Goal: Task Accomplishment & Management: Manage account settings

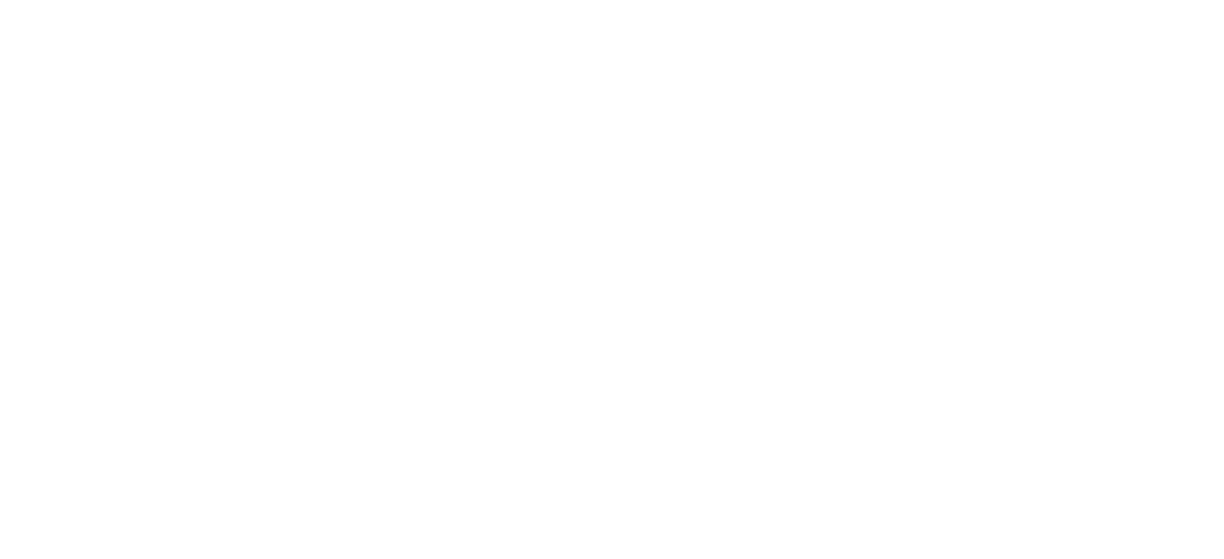
click at [595, 148] on body at bounding box center [612, 279] width 1224 height 559
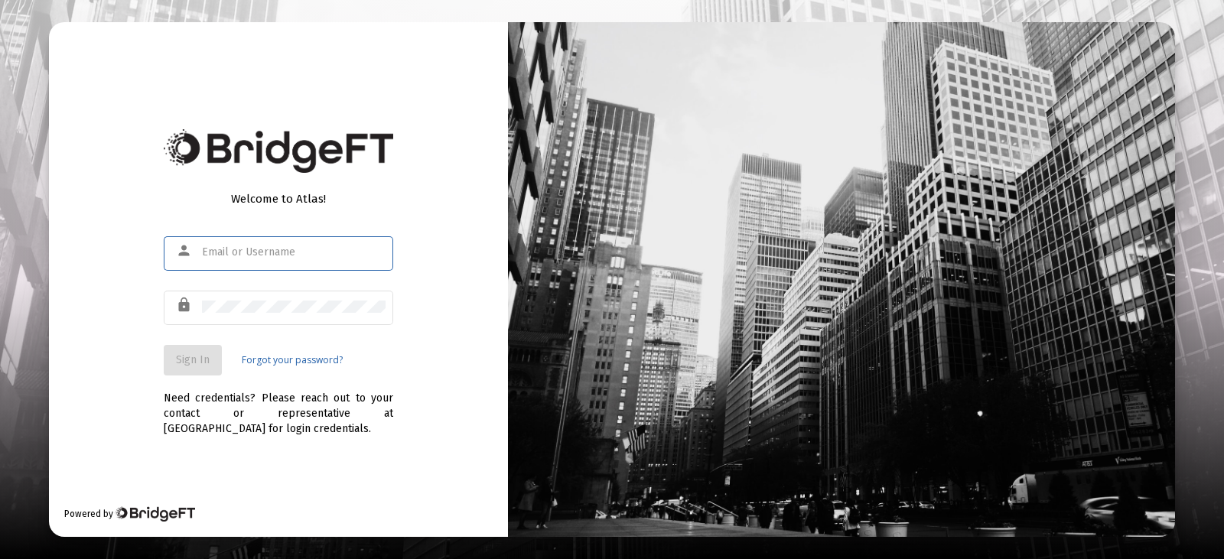
click at [355, 250] on input "text" at bounding box center [294, 252] width 184 height 12
type input "[PERSON_NAME][EMAIL_ADDRESS][DOMAIN_NAME]"
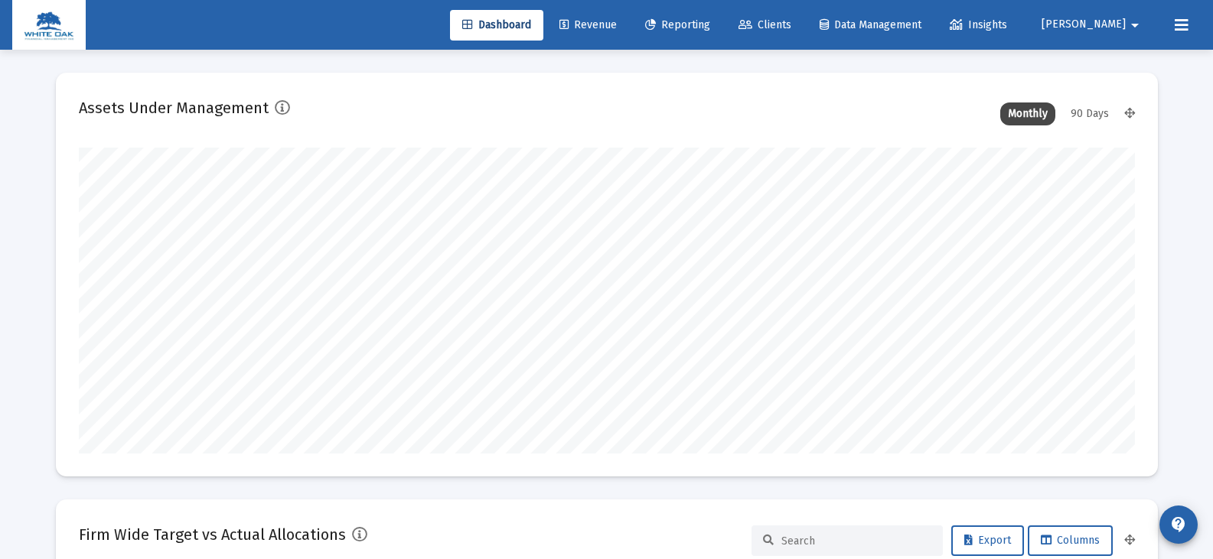
scroll to position [306, 569]
click at [791, 18] on span "Clients" at bounding box center [764, 24] width 53 height 13
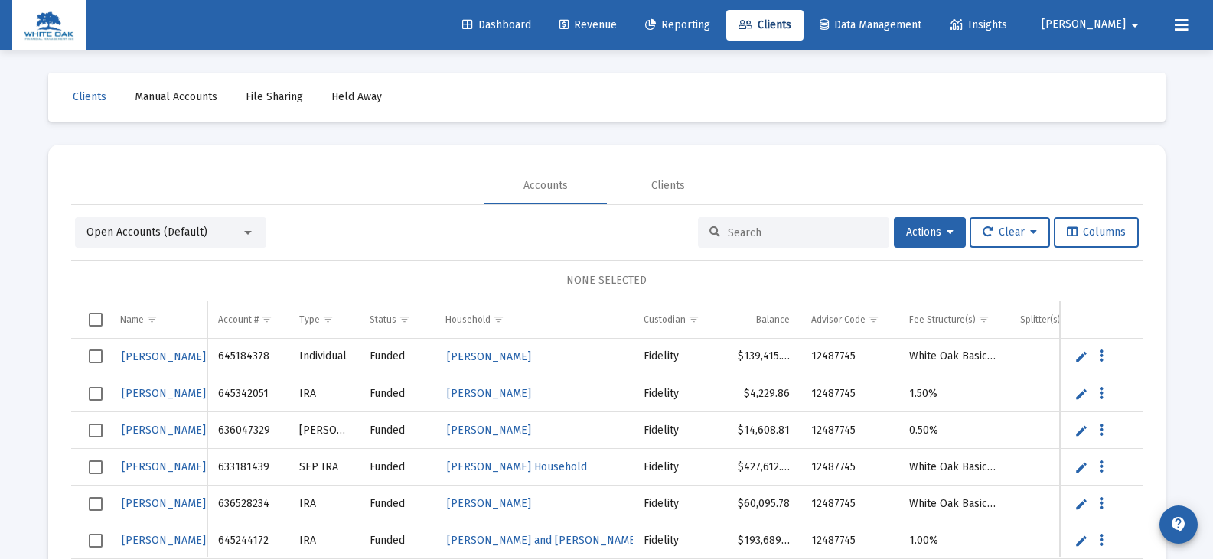
click at [758, 234] on input at bounding box center [803, 232] width 150 height 13
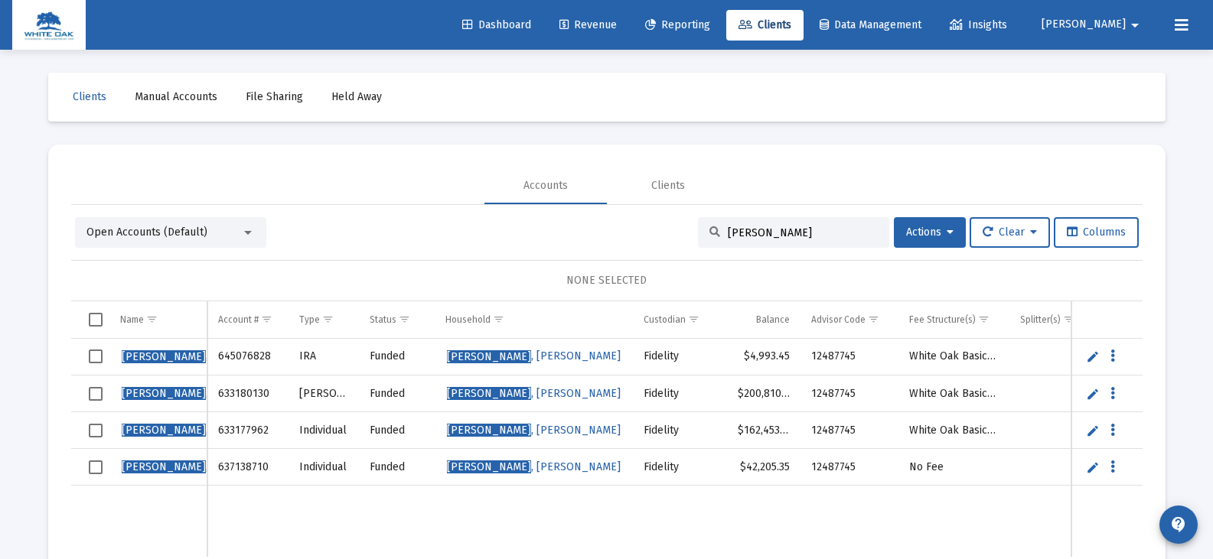
type input "[PERSON_NAME]"
click at [97, 468] on span "Select row" at bounding box center [96, 468] width 14 height 14
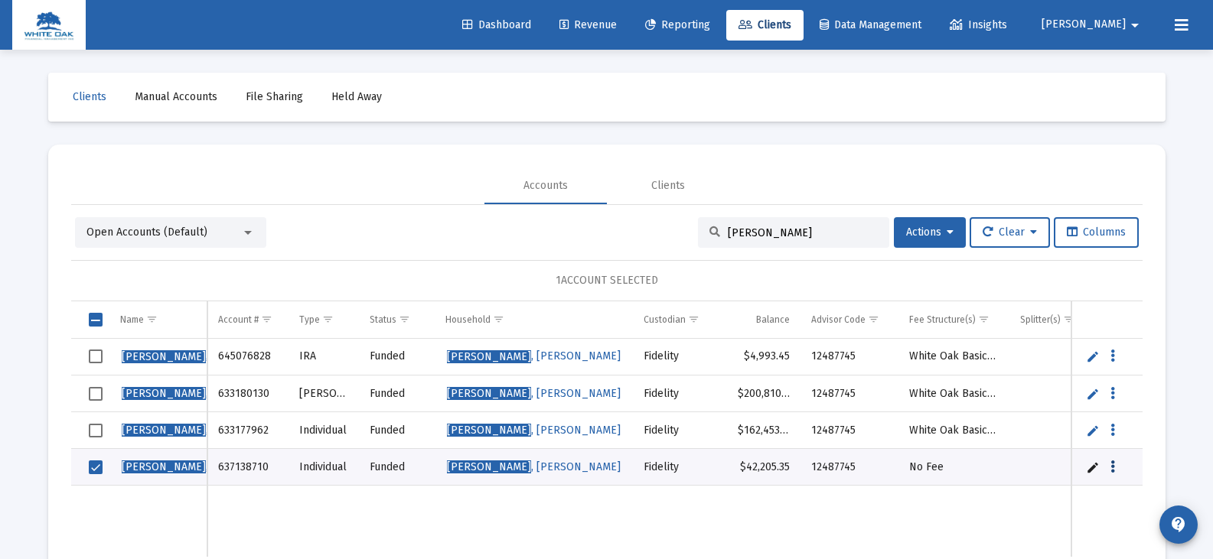
click at [1111, 466] on icon "Data grid" at bounding box center [1112, 467] width 5 height 18
click at [1097, 500] on div at bounding box center [606, 279] width 1213 height 559
click at [932, 231] on span "Actions" at bounding box center [929, 232] width 47 height 13
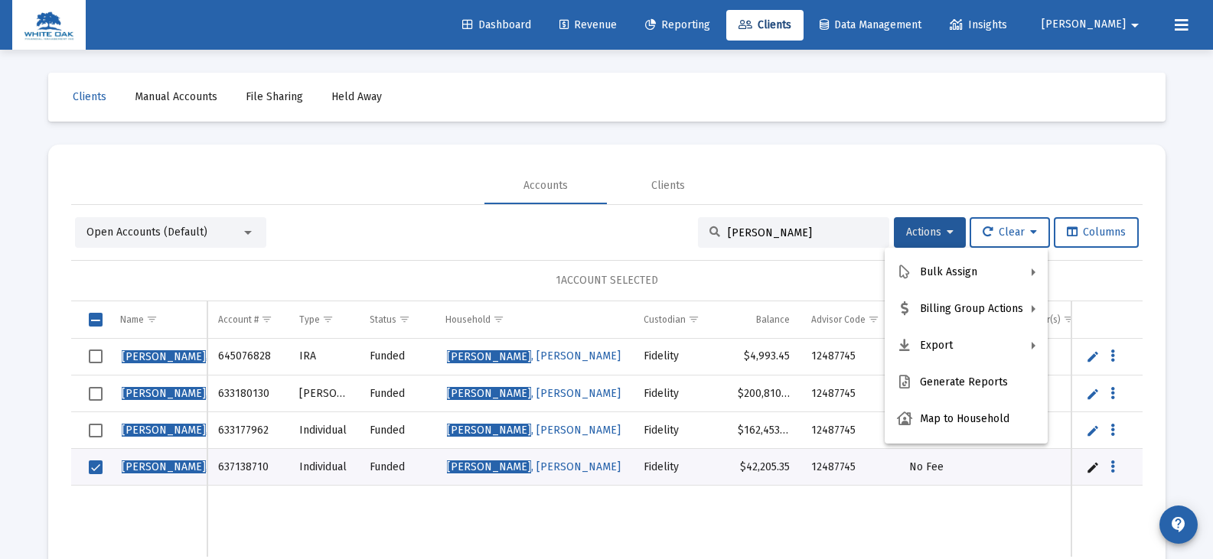
click at [910, 514] on div at bounding box center [606, 279] width 1213 height 559
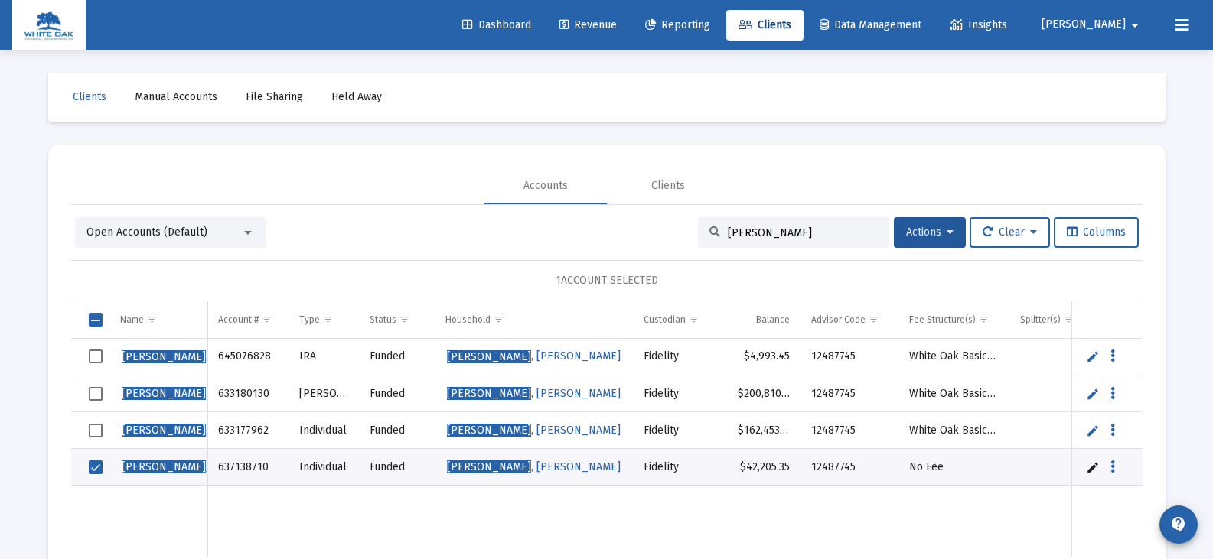
click at [1092, 471] on link "Edit" at bounding box center [1093, 468] width 14 height 14
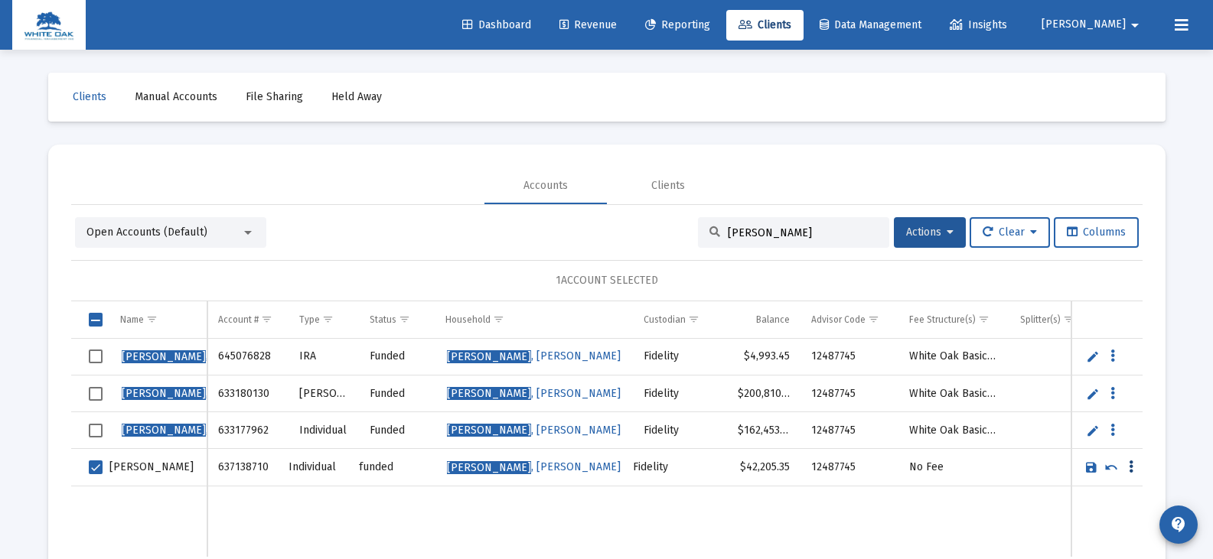
click at [1129, 468] on icon "Data grid" at bounding box center [1131, 467] width 5 height 18
click at [1113, 466] on div at bounding box center [606, 279] width 1213 height 559
click at [895, 237] on button "Actions" at bounding box center [930, 232] width 72 height 31
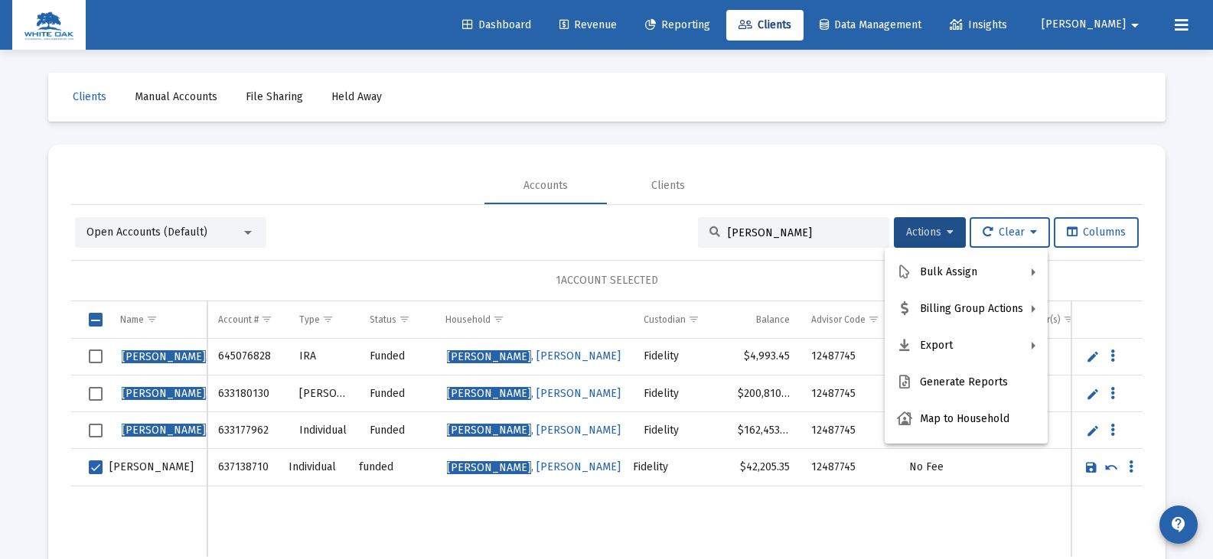
click at [881, 497] on div at bounding box center [606, 279] width 1213 height 559
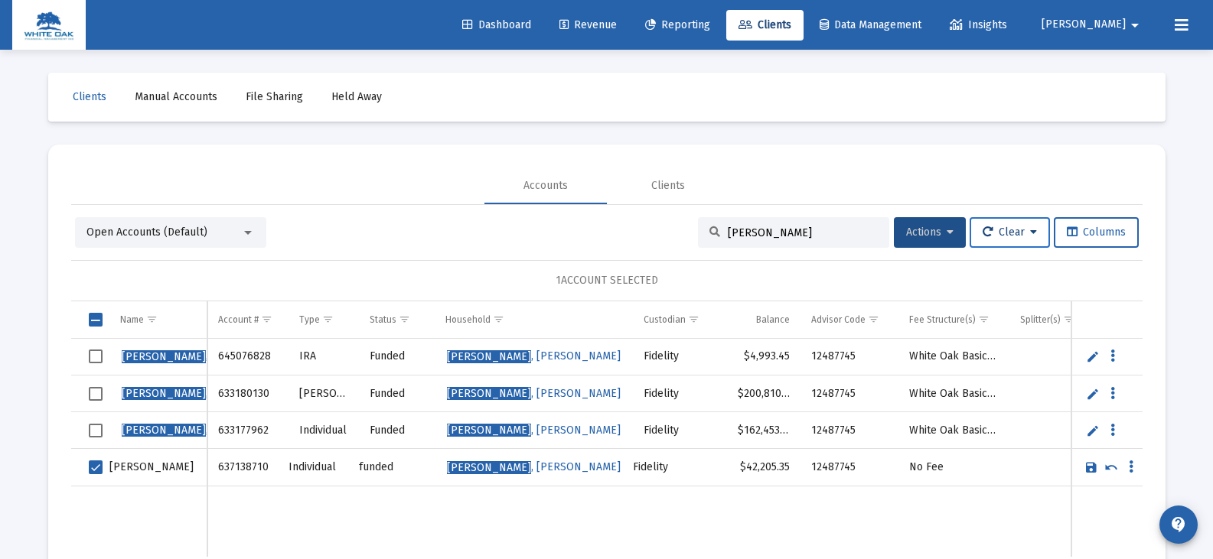
click at [1033, 233] on icon at bounding box center [1033, 232] width 7 height 11
click at [1032, 270] on button "Clear Selections" at bounding box center [1015, 272] width 105 height 37
click at [316, 513] on td "Data grid" at bounding box center [323, 522] width 70 height 71
click at [710, 26] on span "Reporting" at bounding box center [677, 24] width 65 height 13
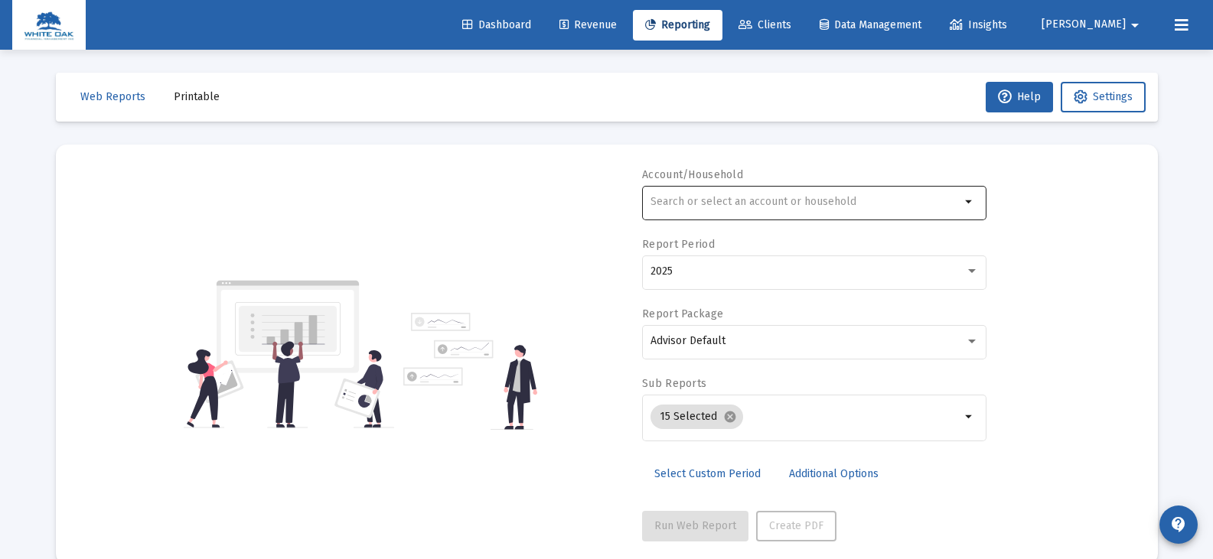
click at [745, 207] on input "text" at bounding box center [805, 202] width 310 height 12
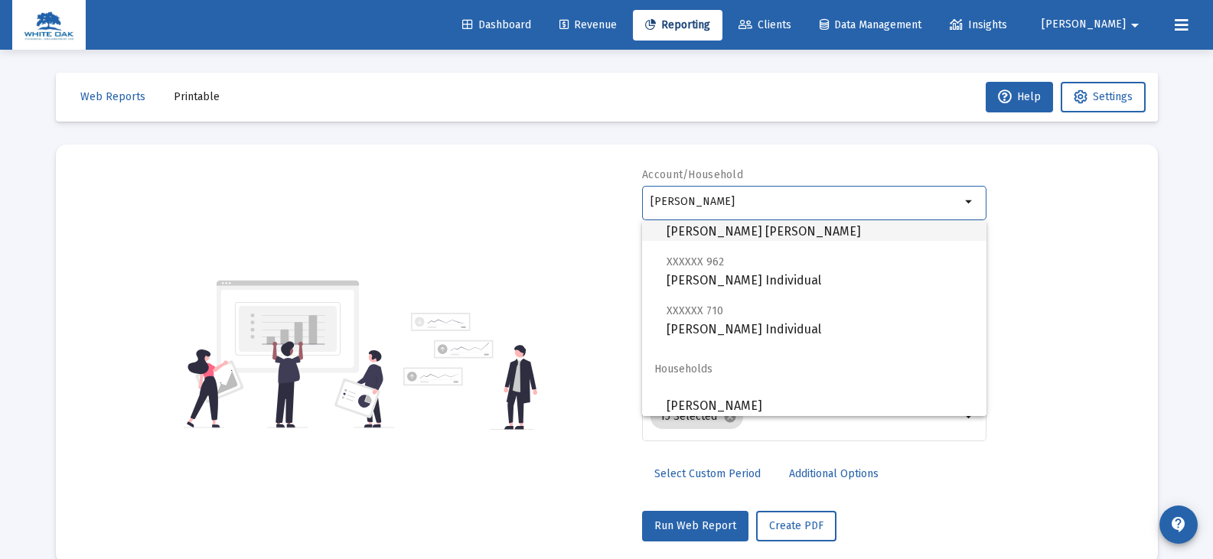
scroll to position [110, 0]
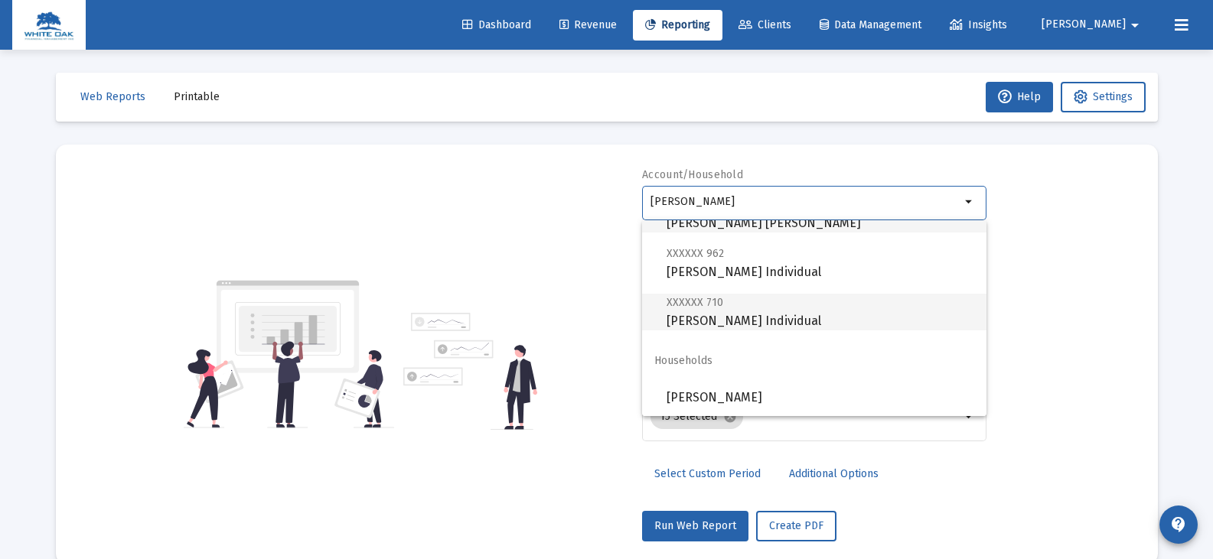
click at [764, 318] on span "XXXXXX 710 [PERSON_NAME] Individual" at bounding box center [820, 311] width 308 height 37
type input "[PERSON_NAME] Individual"
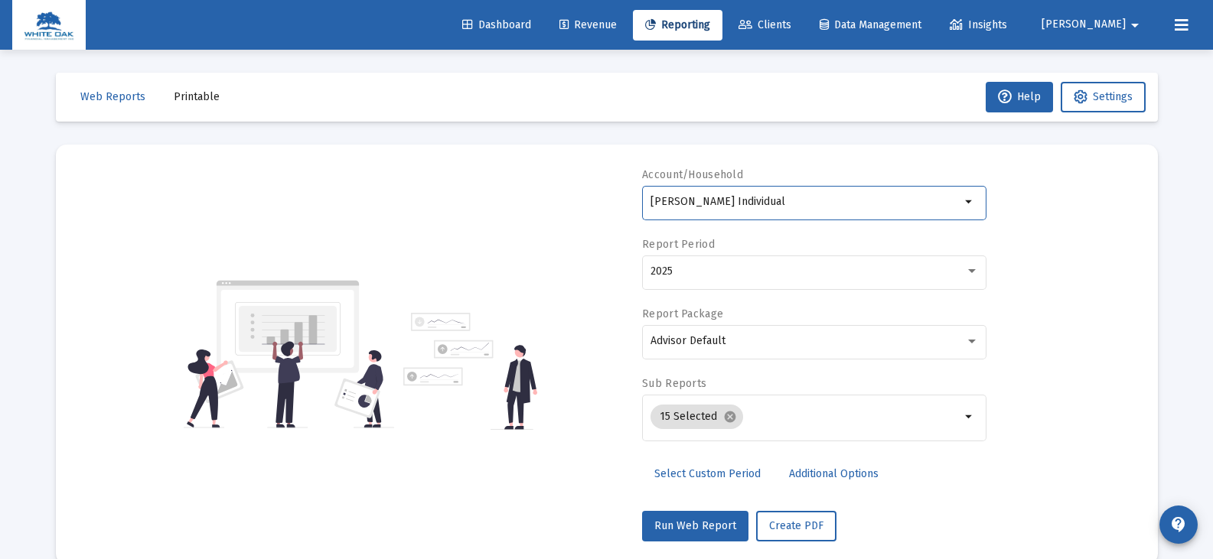
click at [784, 27] on link "Clients" at bounding box center [764, 25] width 77 height 31
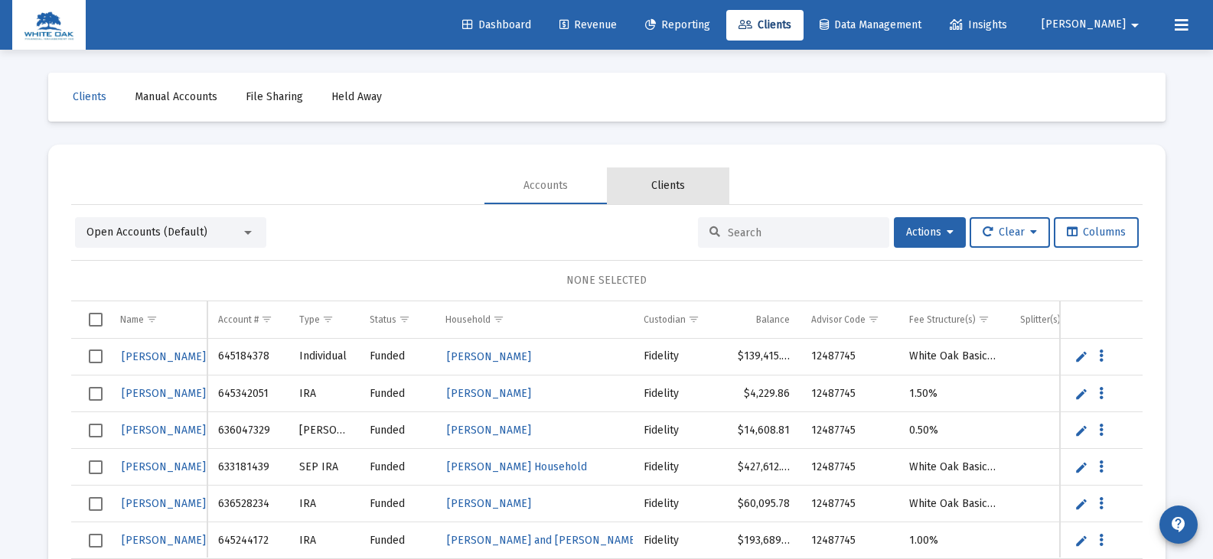
click at [671, 187] on div "Clients" at bounding box center [668, 185] width 34 height 15
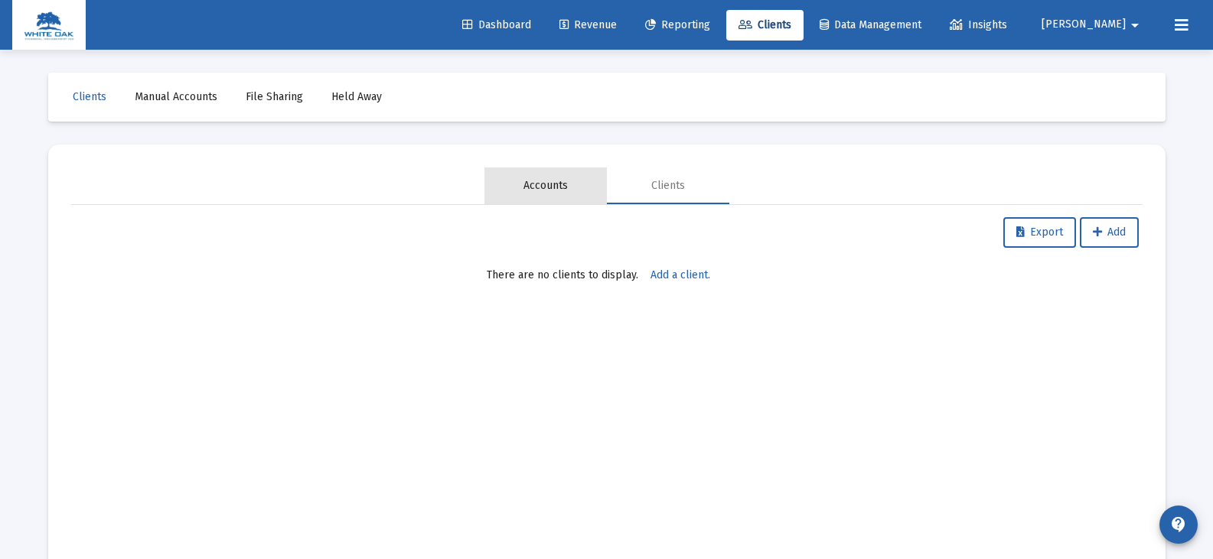
click at [554, 182] on div "Accounts" at bounding box center [545, 185] width 44 height 15
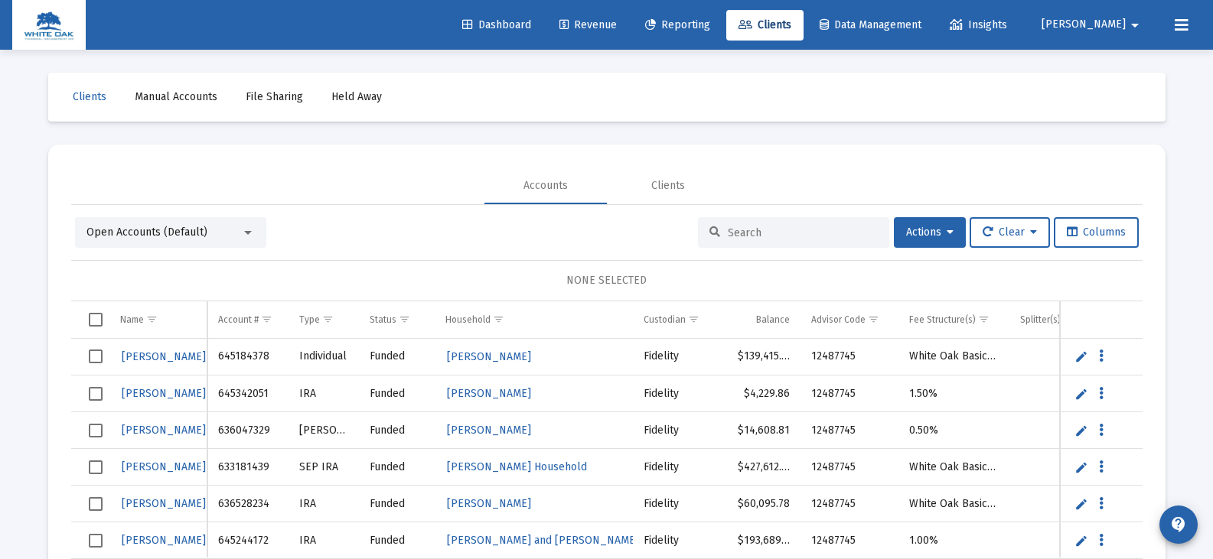
click at [712, 224] on div at bounding box center [793, 232] width 191 height 31
click at [728, 235] on input at bounding box center [803, 232] width 150 height 13
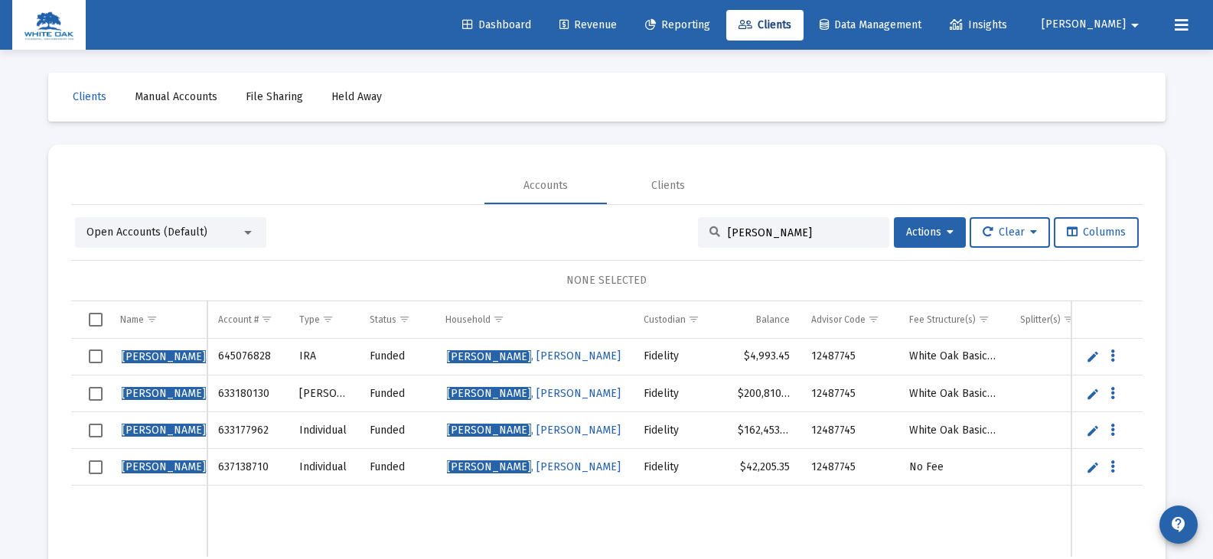
type input "[PERSON_NAME]"
click at [94, 468] on span "Select row" at bounding box center [96, 468] width 14 height 14
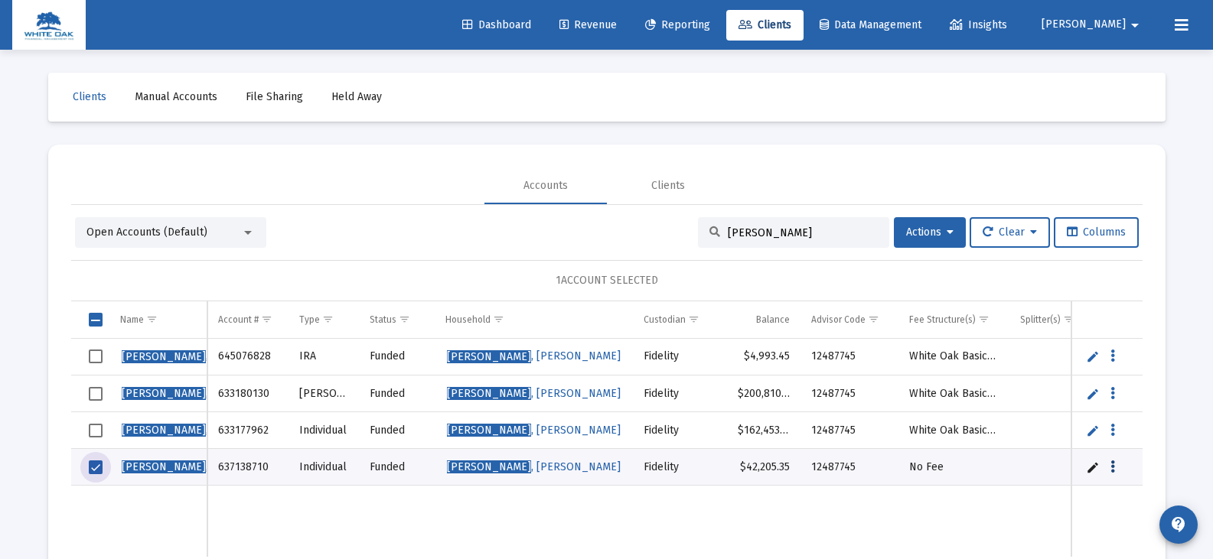
click at [1113, 471] on icon "Data grid" at bounding box center [1112, 467] width 5 height 18
click at [1092, 467] on div at bounding box center [606, 279] width 1213 height 559
click at [1092, 467] on link "Edit" at bounding box center [1093, 468] width 14 height 14
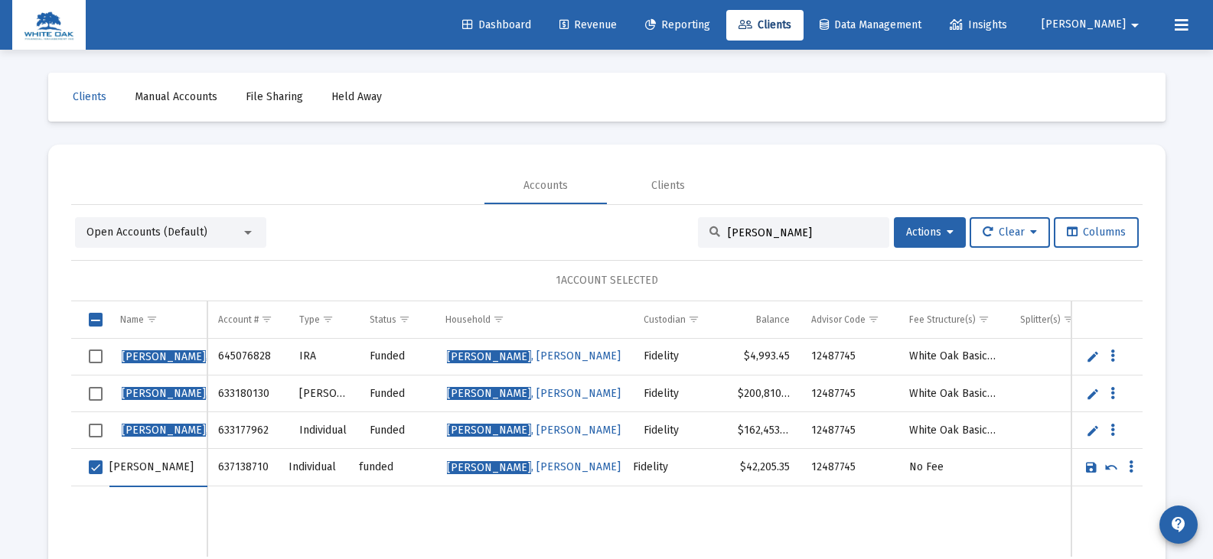
click at [1058, 508] on td "Data grid" at bounding box center [1055, 522] width 93 height 71
click at [90, 468] on span "Select row" at bounding box center [96, 468] width 14 height 14
click at [246, 233] on div at bounding box center [248, 233] width 8 height 4
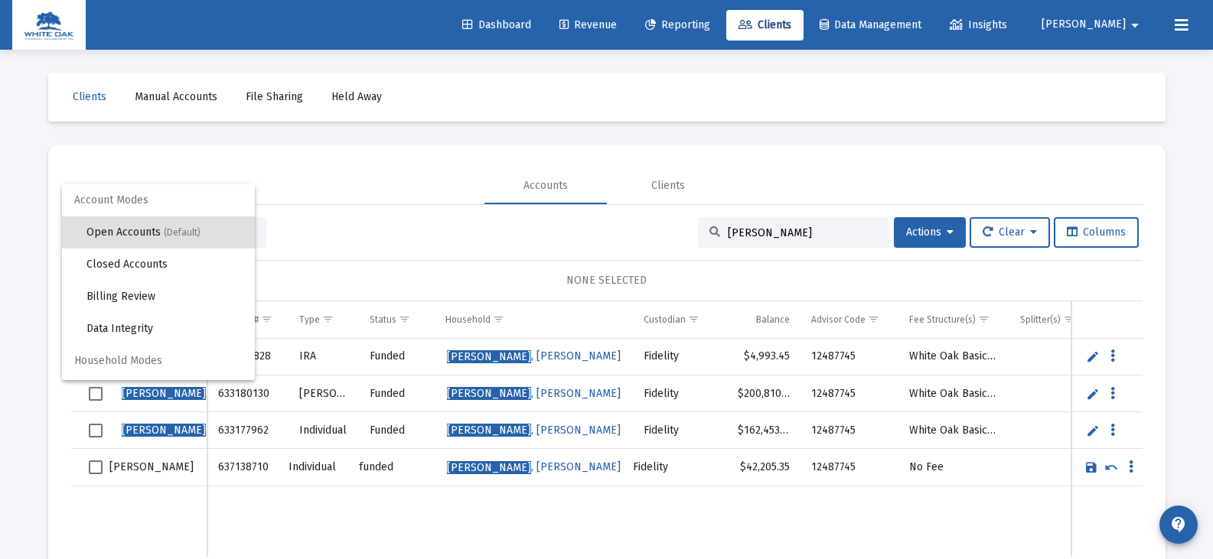
click at [298, 183] on div at bounding box center [606, 279] width 1213 height 559
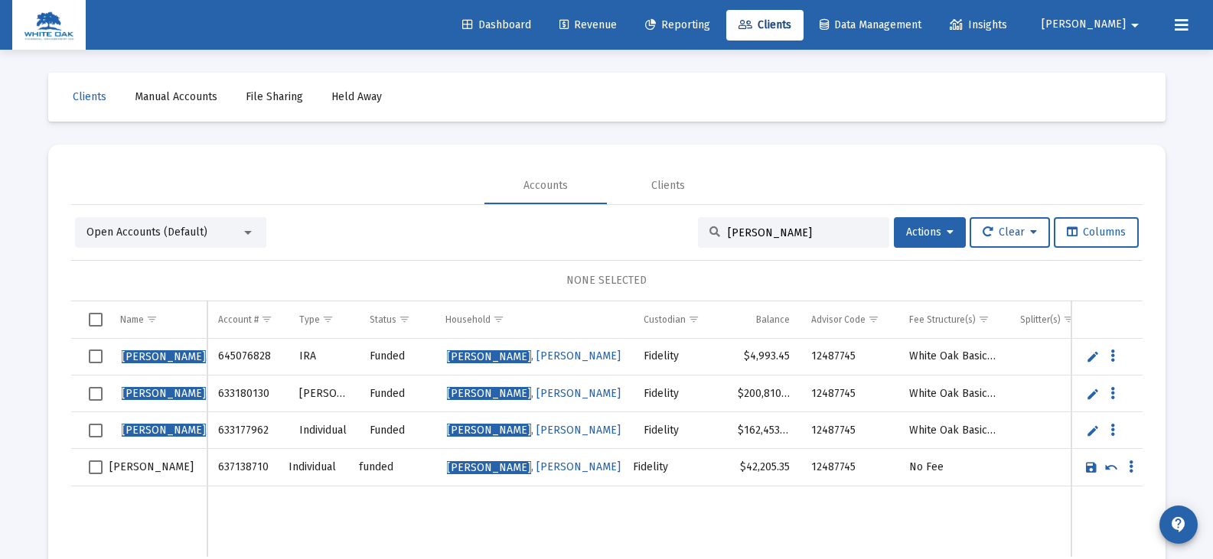
click at [109, 514] on td "Data grid" at bounding box center [158, 522] width 99 height 71
click at [96, 467] on span "Select row" at bounding box center [96, 468] width 14 height 14
click at [1002, 239] on button "Clear" at bounding box center [1010, 232] width 80 height 31
click at [1008, 269] on button "Clear Selections" at bounding box center [1015, 272] width 105 height 37
click at [926, 496] on td "Data grid" at bounding box center [953, 522] width 111 height 71
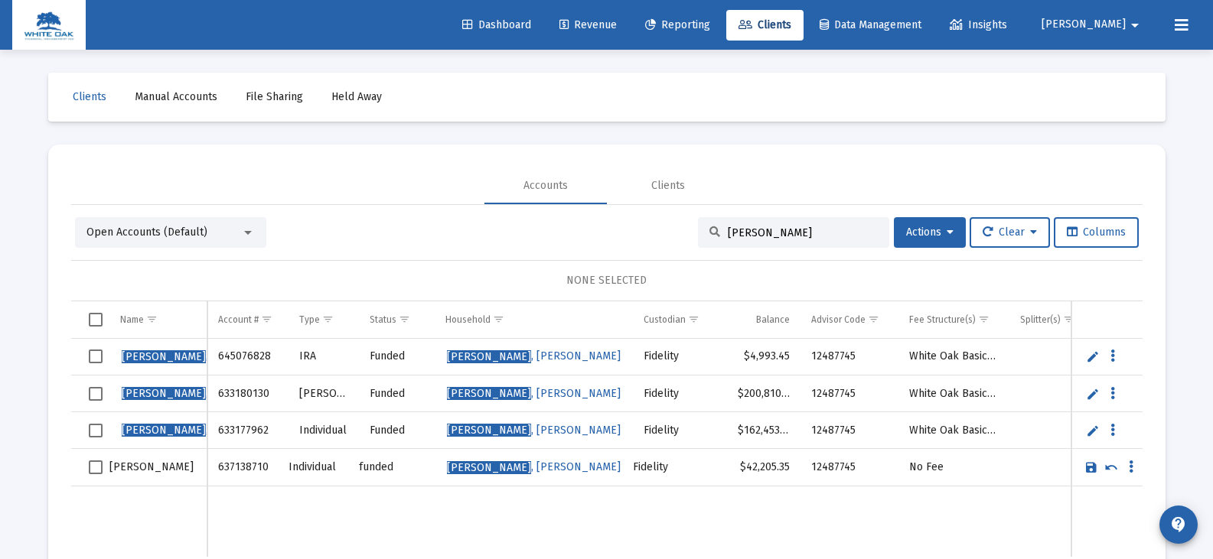
click at [710, 31] on span "Reporting" at bounding box center [677, 24] width 65 height 13
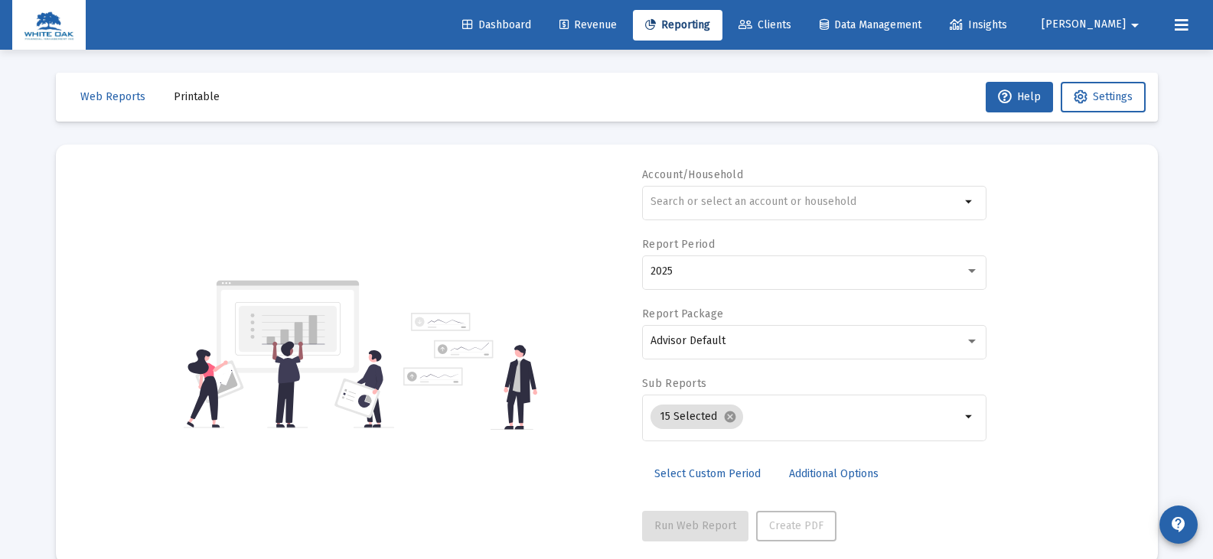
click at [791, 27] on span "Clients" at bounding box center [764, 24] width 53 height 13
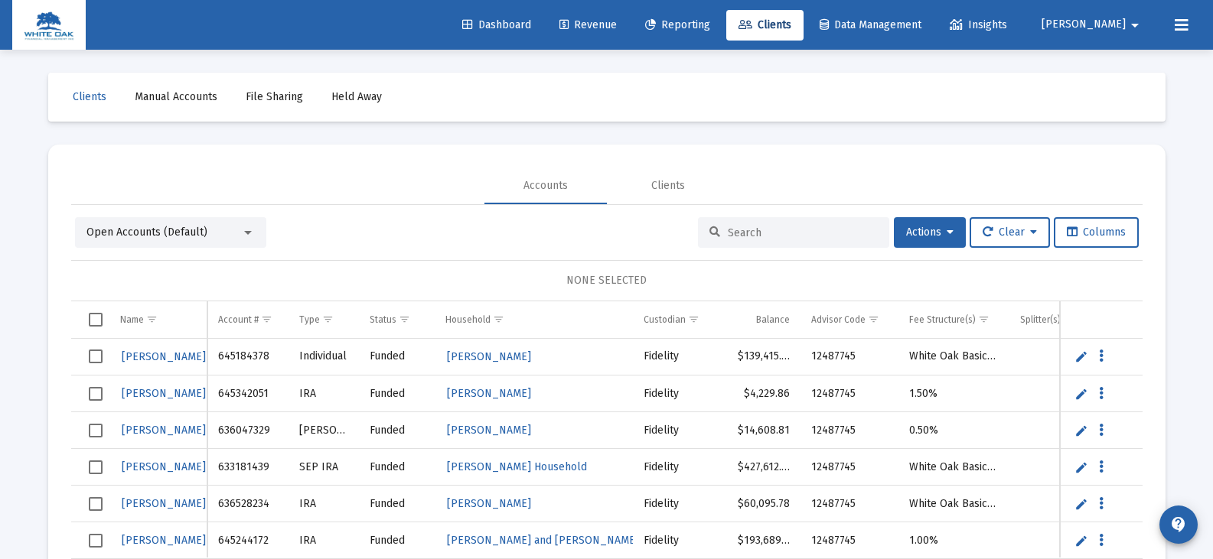
click at [771, 231] on input at bounding box center [803, 232] width 150 height 13
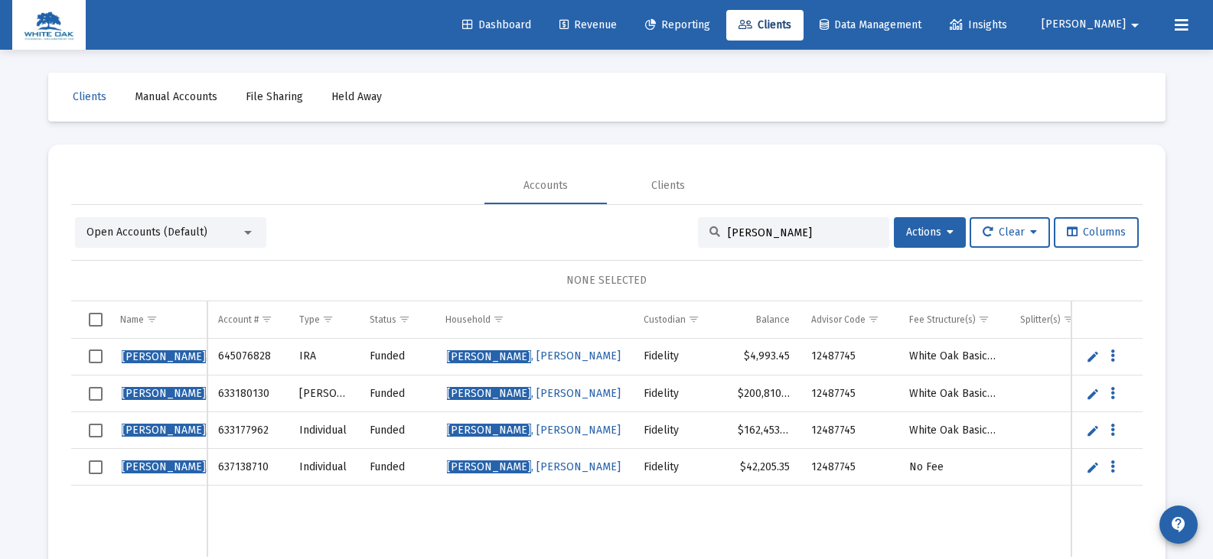
type input "[PERSON_NAME]"
drag, startPoint x: 197, startPoint y: 468, endPoint x: 233, endPoint y: 510, distance: 55.4
click at [233, 510] on td "Data grid" at bounding box center [247, 522] width 81 height 72
click at [906, 236] on span "Actions" at bounding box center [929, 232] width 47 height 13
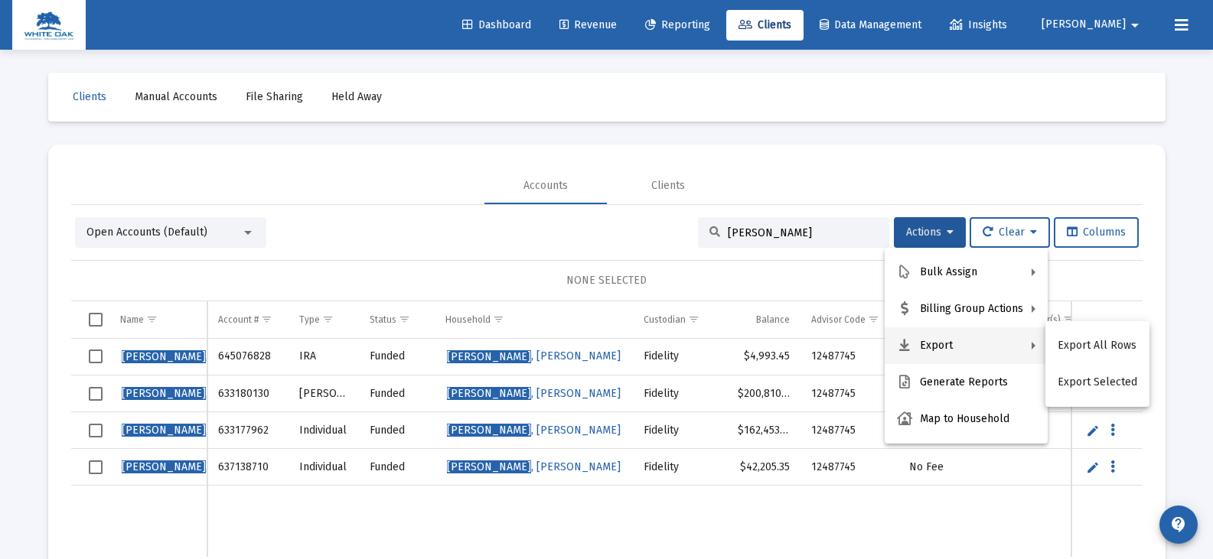
click at [322, 174] on div at bounding box center [606, 279] width 1213 height 559
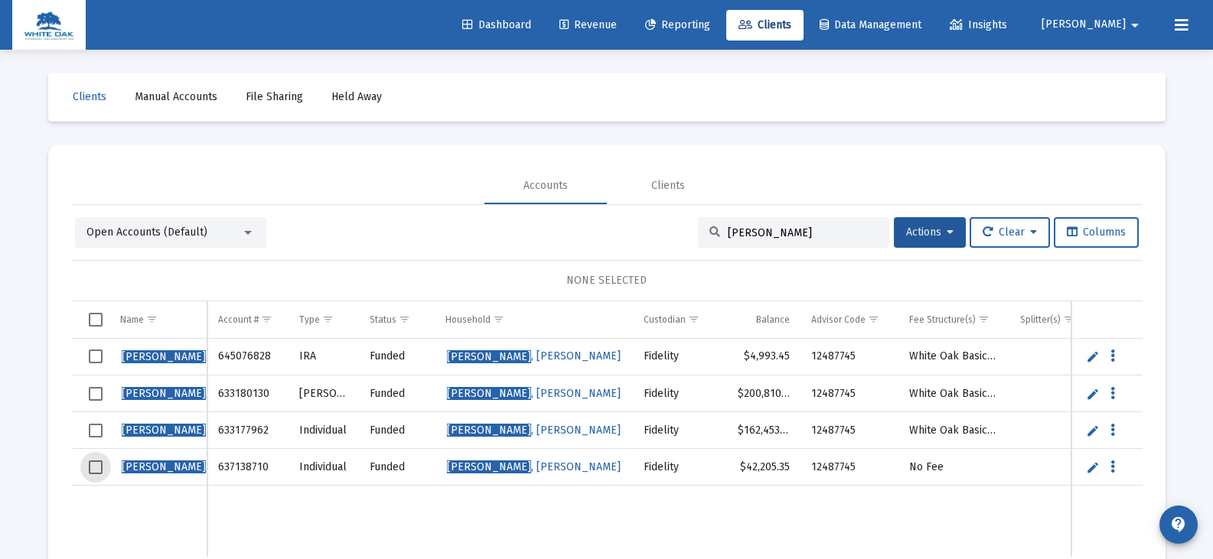
click at [97, 461] on span "Select row" at bounding box center [96, 468] width 14 height 14
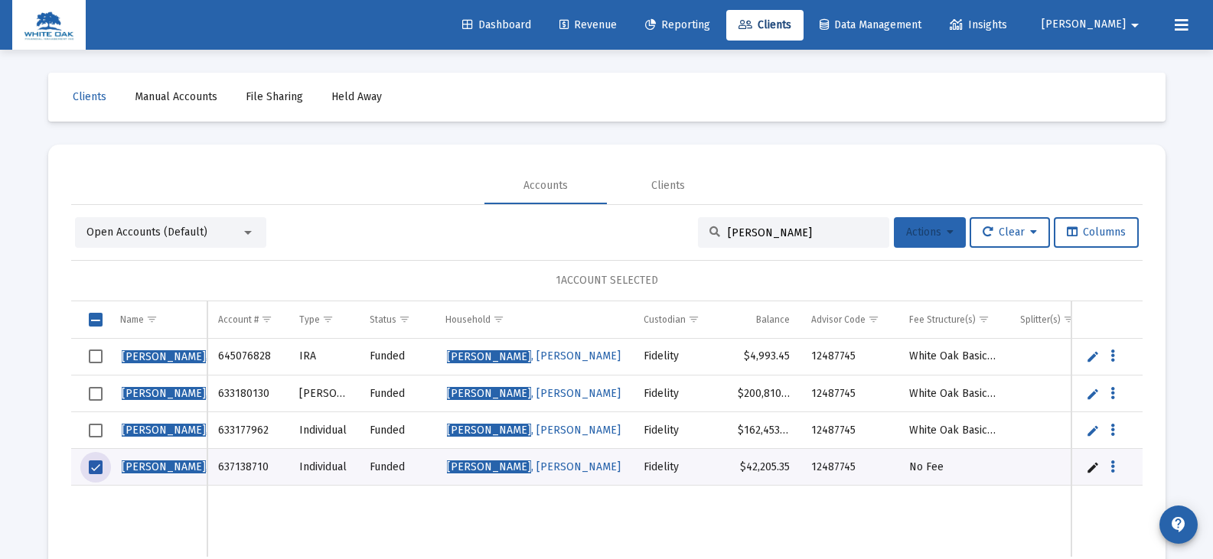
click at [947, 237] on button "Actions" at bounding box center [930, 232] width 72 height 31
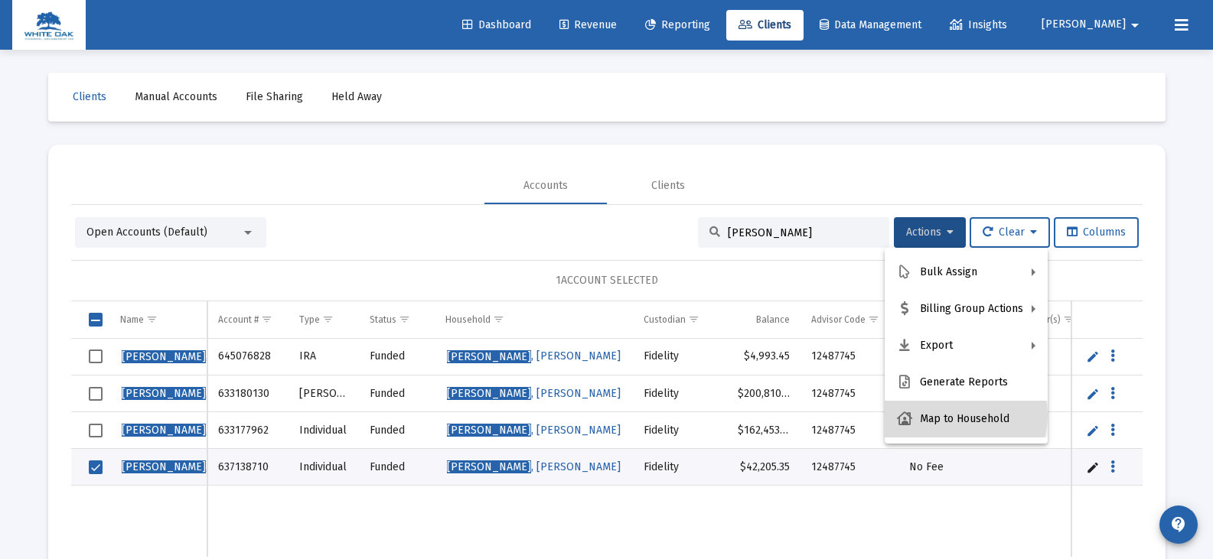
click at [949, 416] on button "Map to Household" at bounding box center [966, 419] width 163 height 37
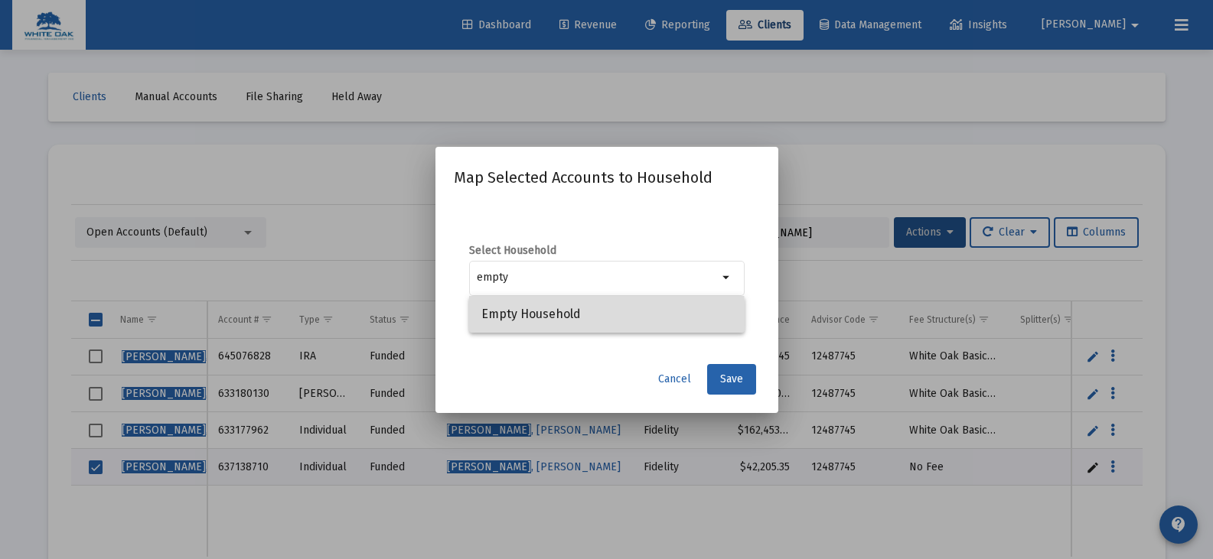
click at [553, 318] on span "Empty Household" at bounding box center [606, 314] width 251 height 37
type input "Empty Household"
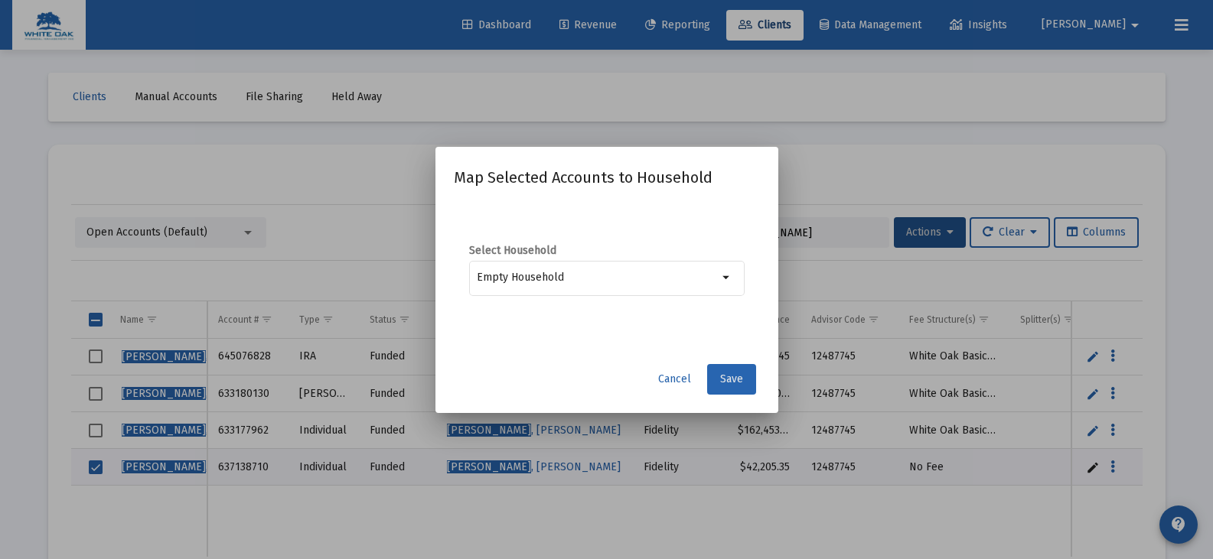
click at [722, 380] on span "Save" at bounding box center [731, 379] width 23 height 13
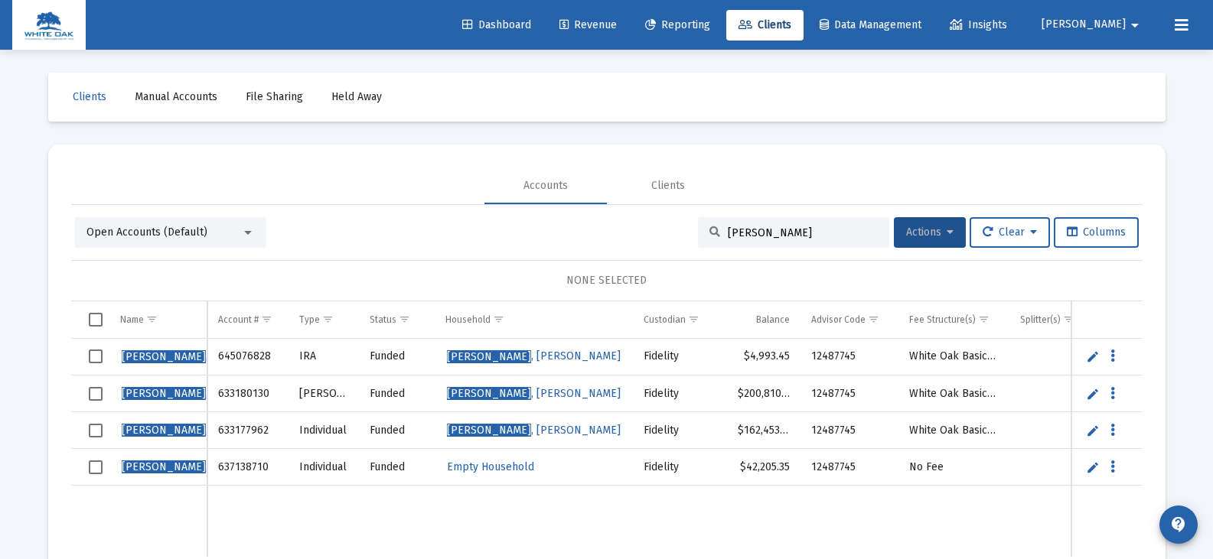
click at [936, 235] on span "Actions" at bounding box center [929, 232] width 47 height 13
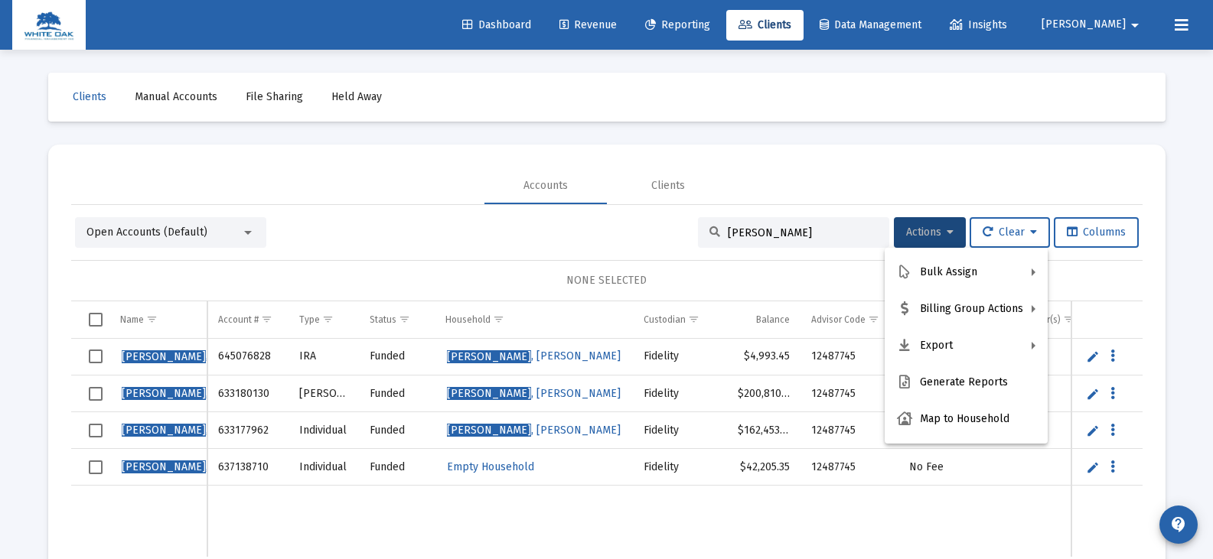
click at [829, 523] on div at bounding box center [606, 279] width 1213 height 559
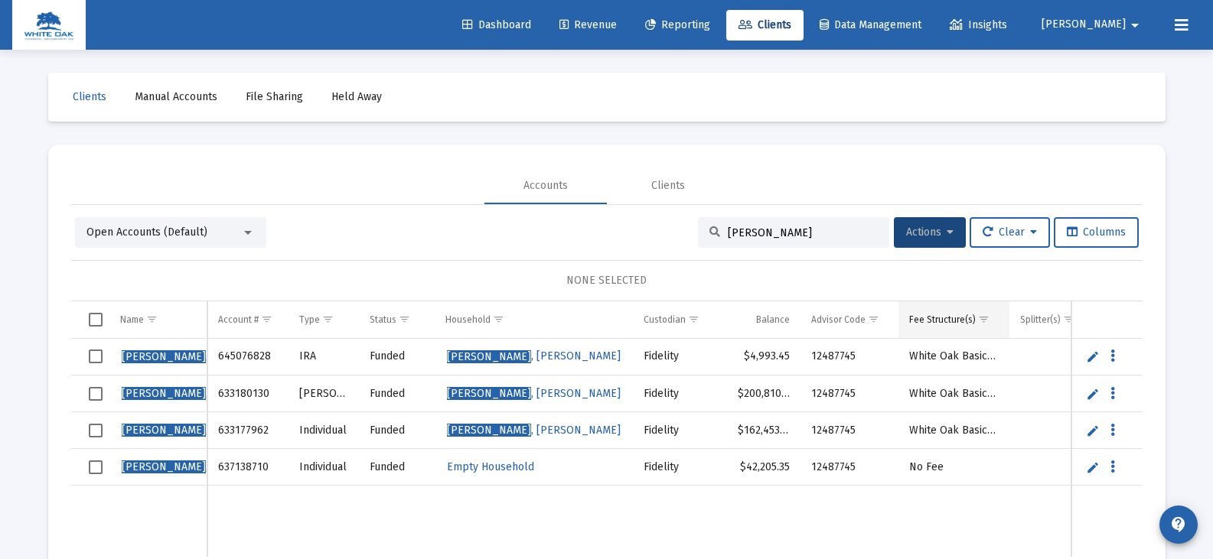
click at [948, 319] on div "Fee Structure(s)" at bounding box center [942, 320] width 67 height 12
click at [981, 321] on span "Show filter options for column 'Fee Structure(s)'" at bounding box center [983, 319] width 11 height 11
click at [988, 284] on div "NONE SELECTED" at bounding box center [606, 280] width 1047 height 15
click at [759, 232] on input "[PERSON_NAME]" at bounding box center [803, 232] width 150 height 13
drag, startPoint x: 754, startPoint y: 232, endPoint x: 714, endPoint y: 234, distance: 39.9
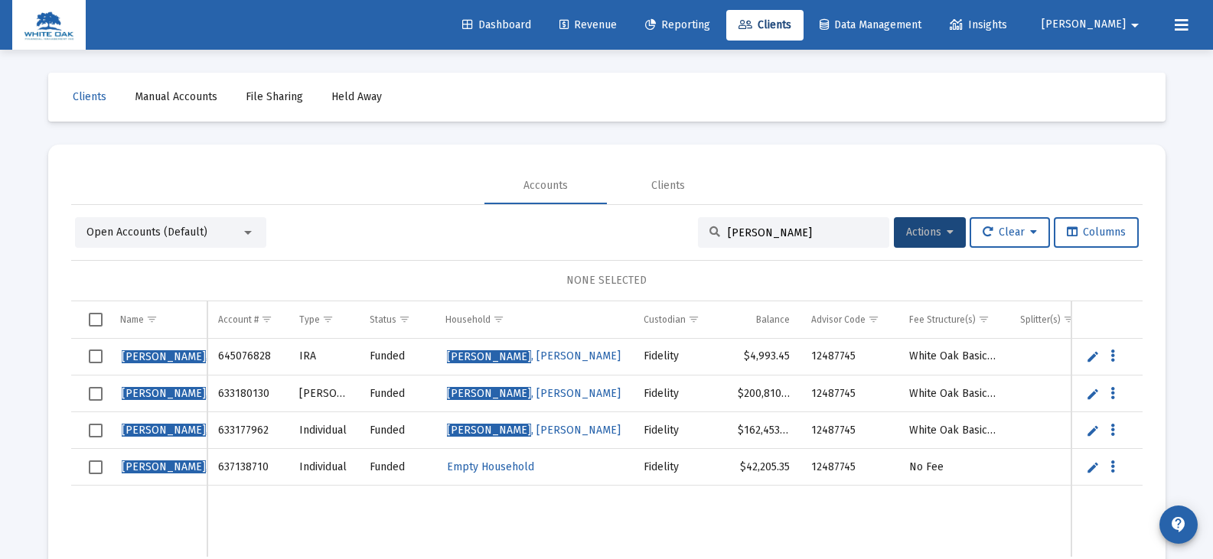
click at [714, 234] on div "[PERSON_NAME]" at bounding box center [793, 232] width 191 height 31
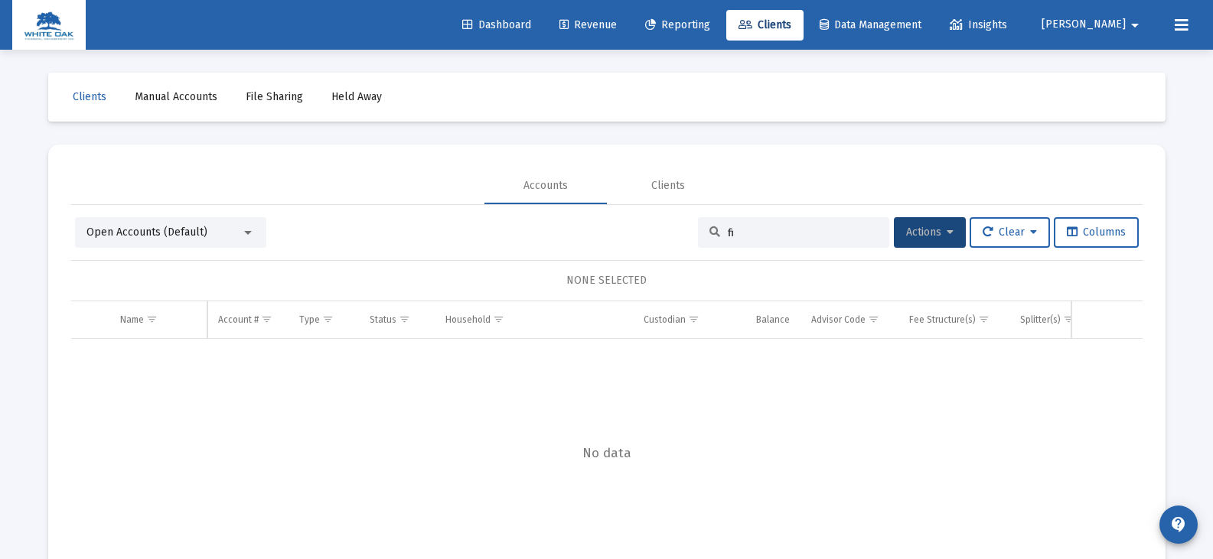
type input "f"
drag, startPoint x: 754, startPoint y: 235, endPoint x: 716, endPoint y: 238, distance: 37.6
click at [716, 238] on div "thiekie" at bounding box center [793, 232] width 191 height 31
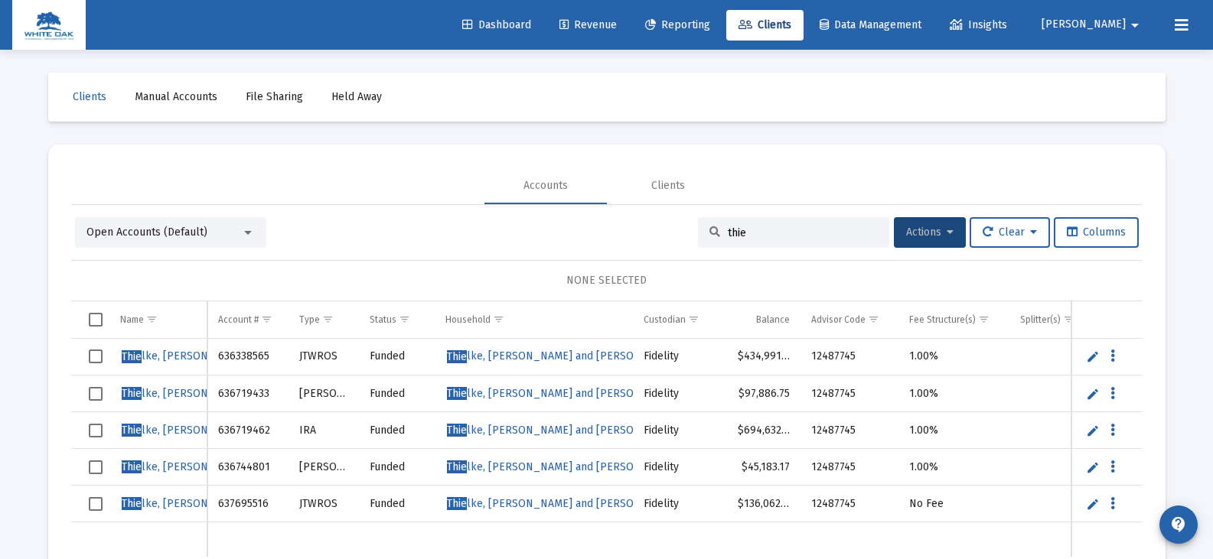
type input "thie"
click at [1111, 356] on icon "Data grid" at bounding box center [1112, 356] width 5 height 18
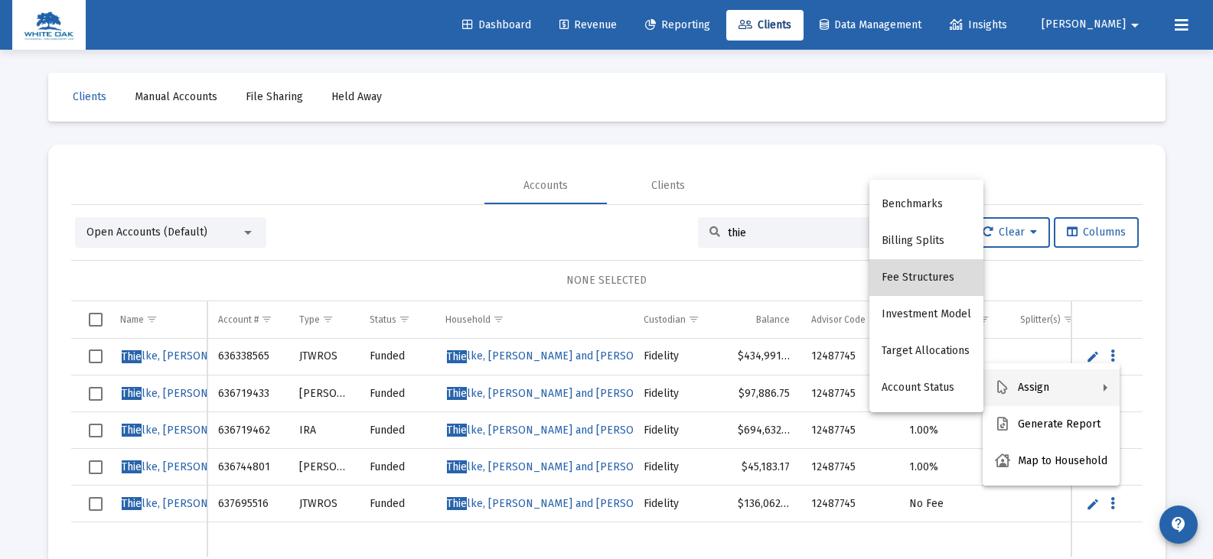
click at [939, 277] on button "Fee Structures" at bounding box center [926, 277] width 114 height 37
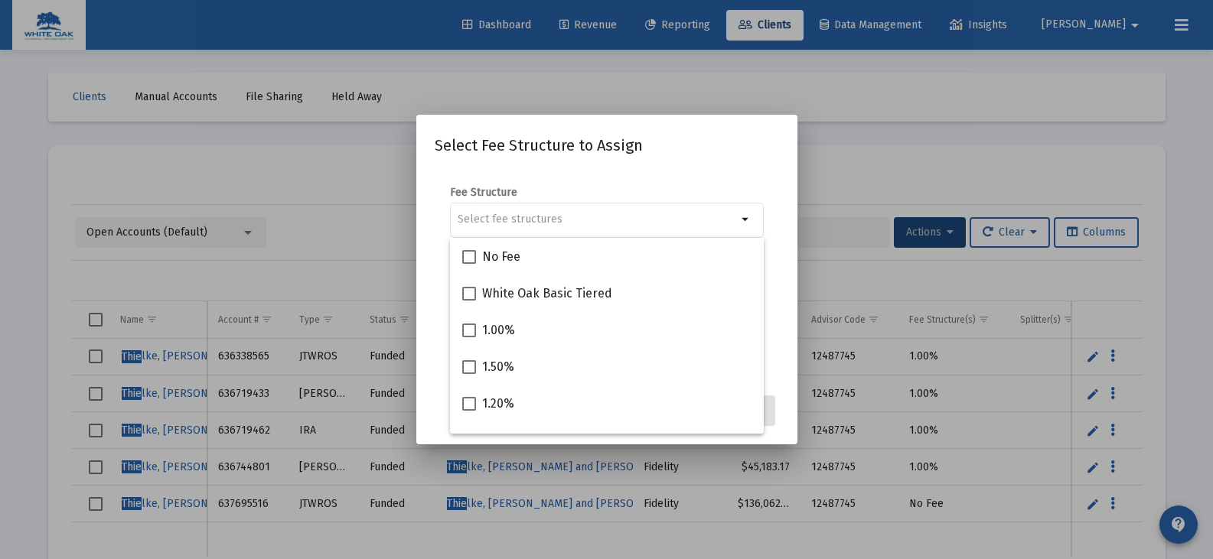
click at [361, 184] on div at bounding box center [606, 279] width 1213 height 559
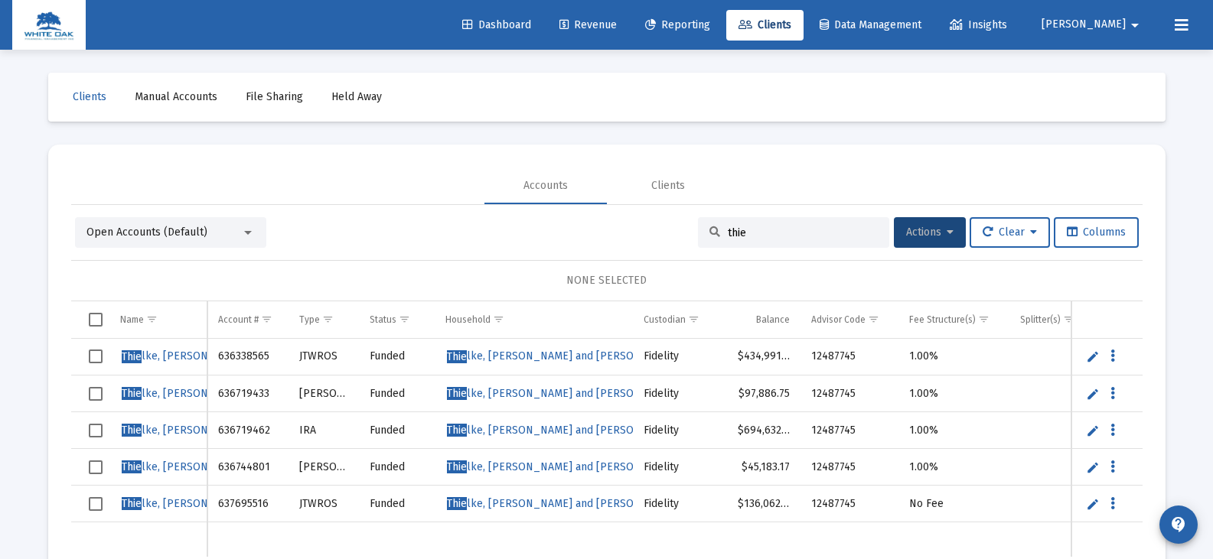
click at [710, 23] on span "Reporting" at bounding box center [677, 24] width 65 height 13
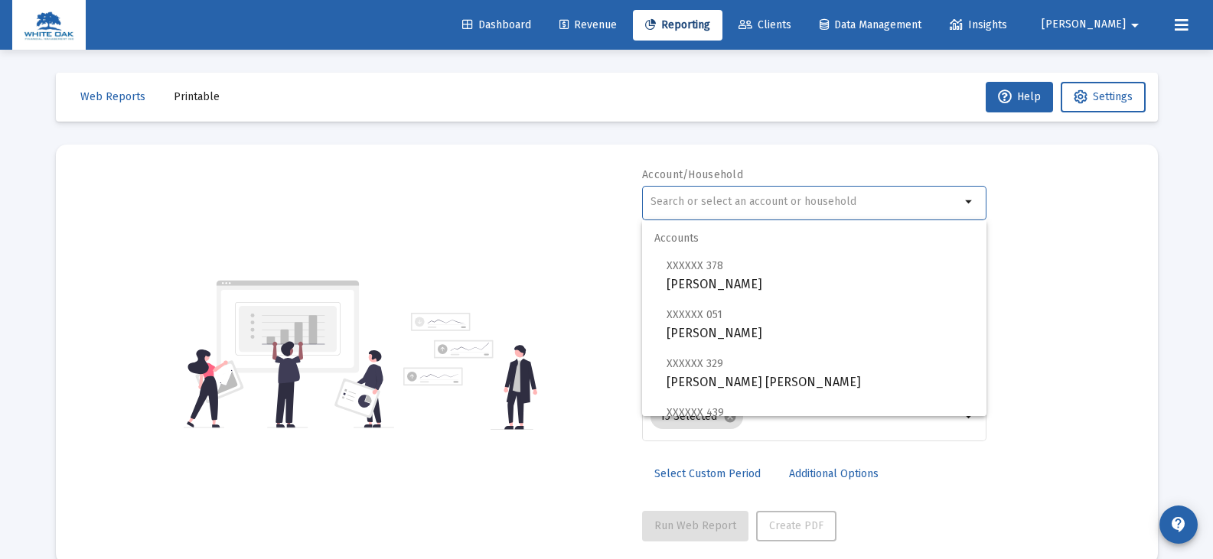
click at [735, 198] on input "text" at bounding box center [805, 202] width 310 height 12
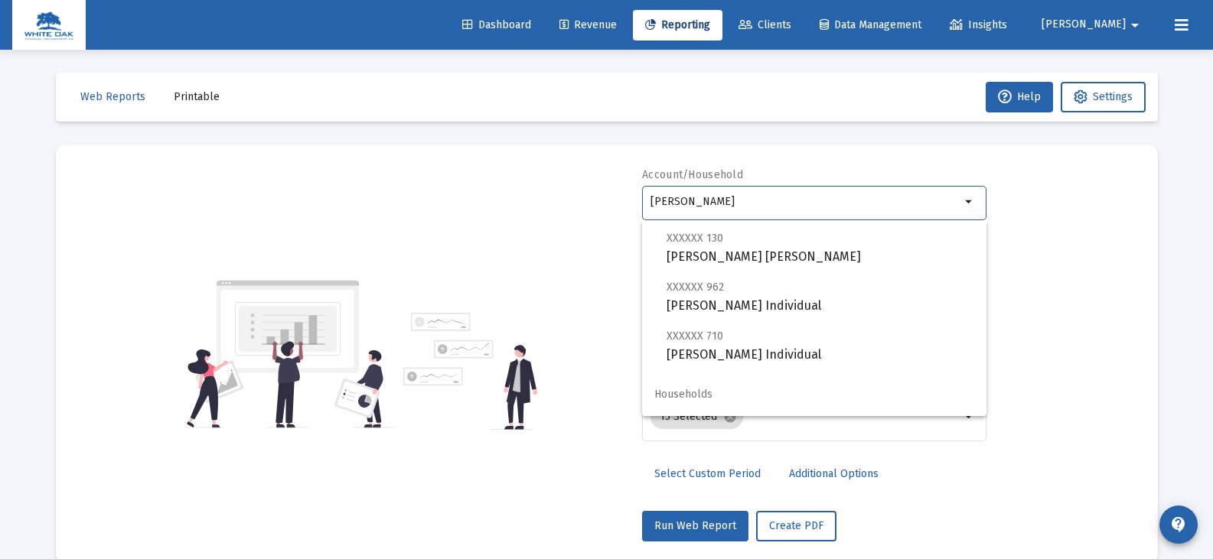
scroll to position [110, 0]
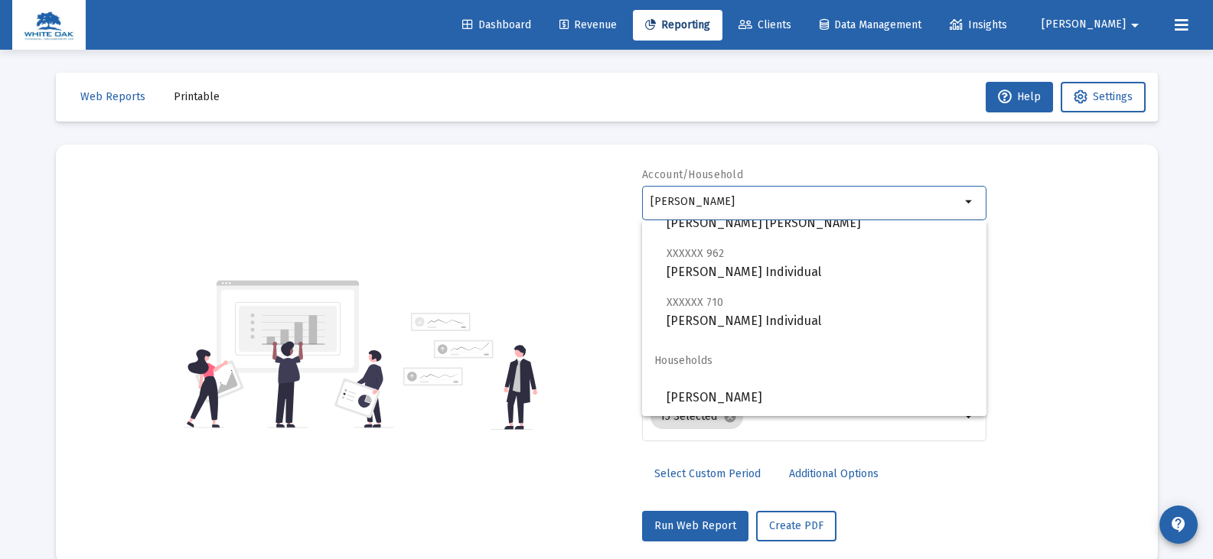
type input "[PERSON_NAME]"
click at [587, 246] on div "Account/Household [PERSON_NAME] arrow_drop_down Report Period 2025 Report Packa…" at bounding box center [607, 355] width 1056 height 374
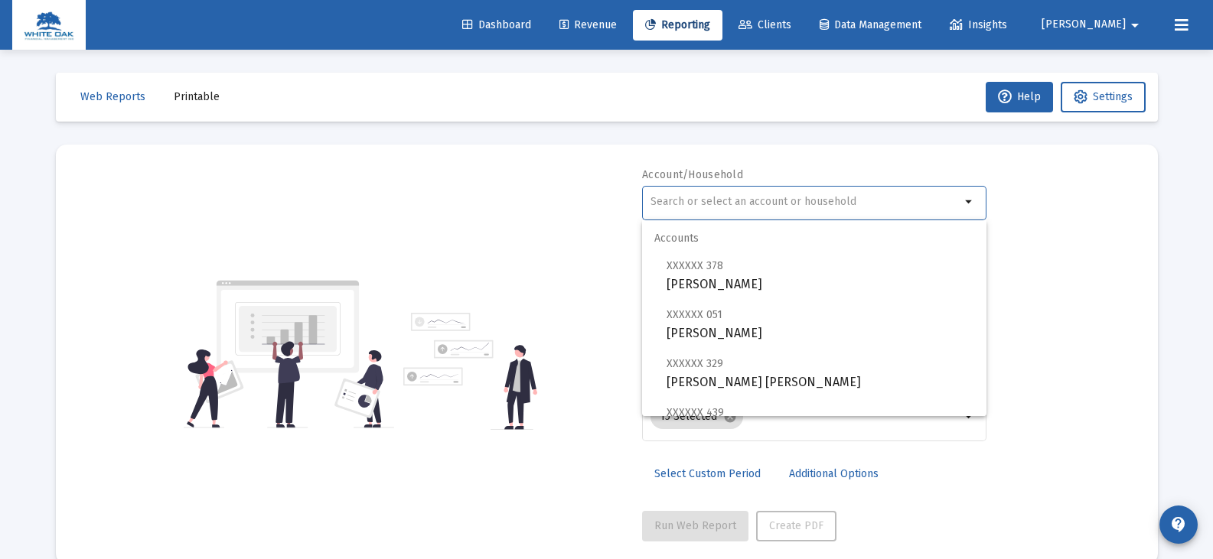
click at [699, 200] on input "text" at bounding box center [805, 202] width 310 height 12
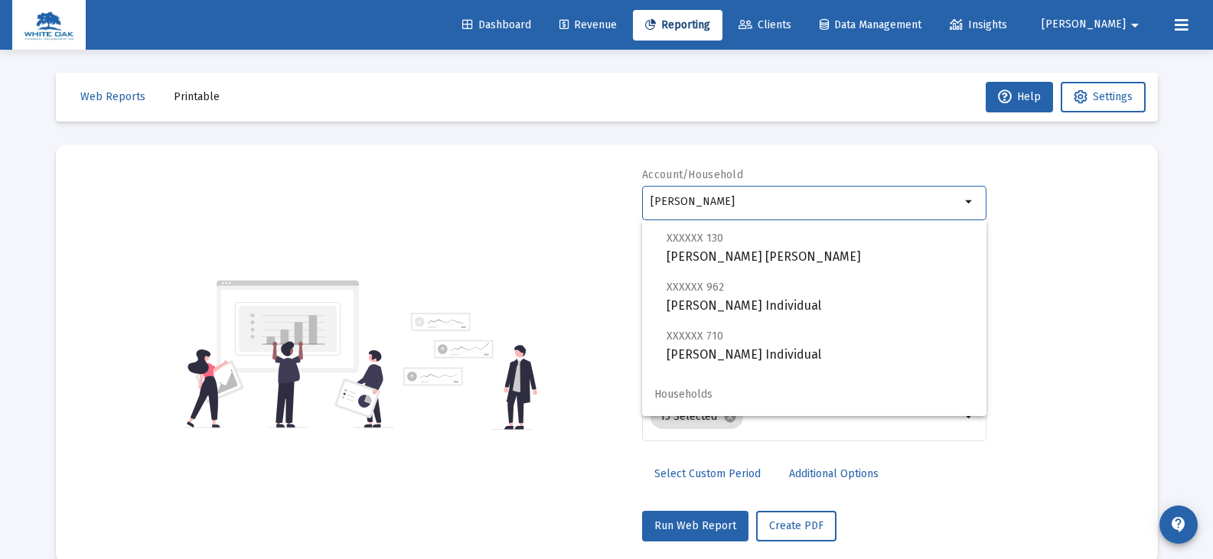
scroll to position [110, 0]
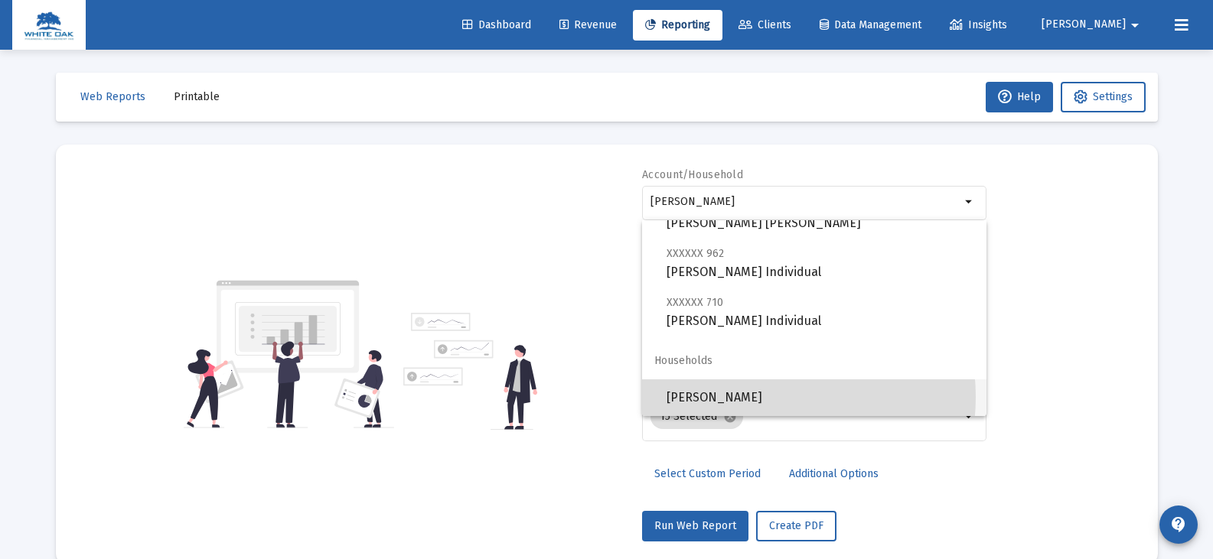
click at [745, 397] on span "[PERSON_NAME]" at bounding box center [820, 398] width 308 height 37
type input "[PERSON_NAME]"
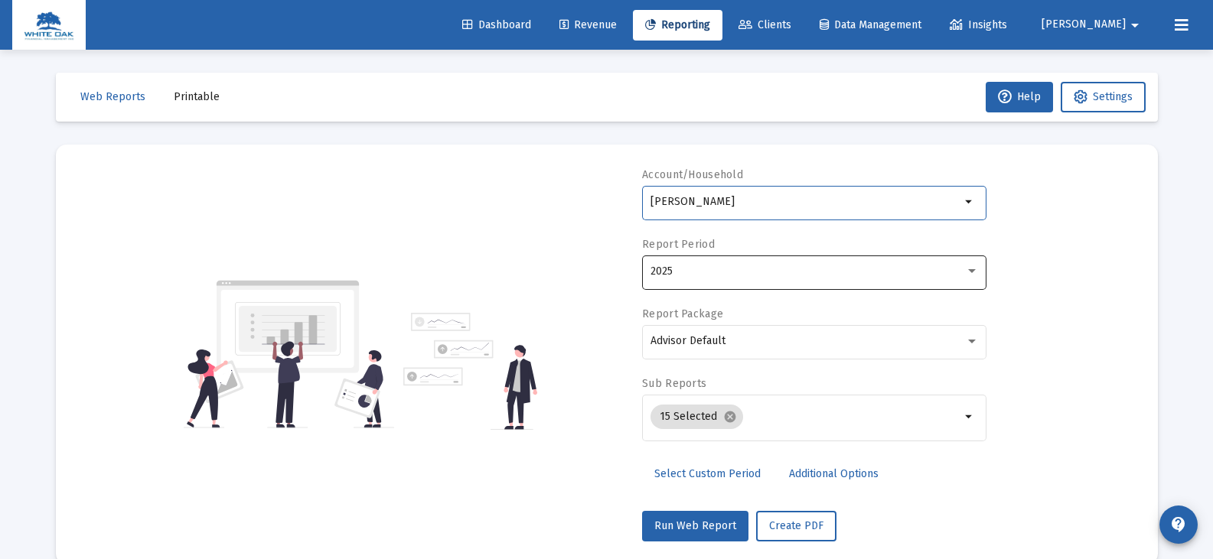
click at [655, 269] on span "2025" at bounding box center [661, 271] width 22 height 13
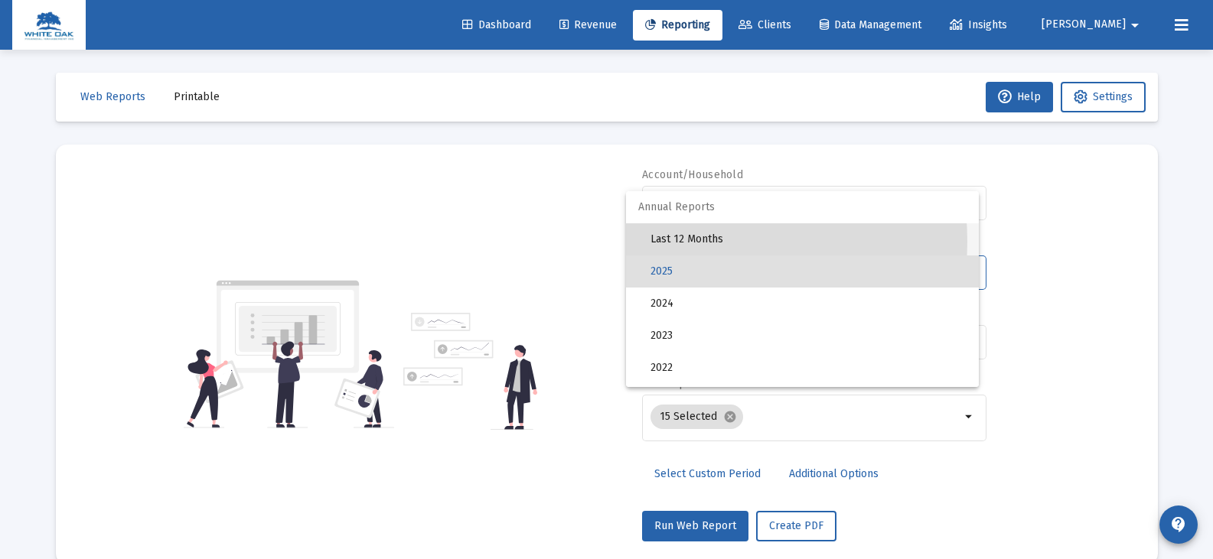
click at [670, 242] on span "Last 12 Months" at bounding box center [808, 239] width 316 height 32
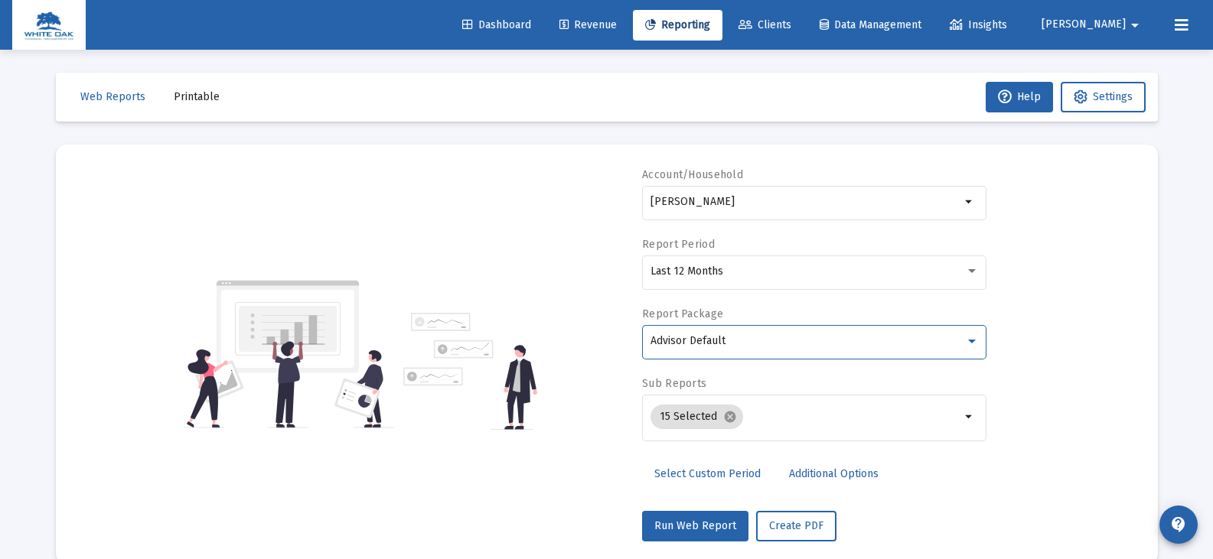
click at [683, 341] on span "Advisor Default" at bounding box center [687, 340] width 75 height 13
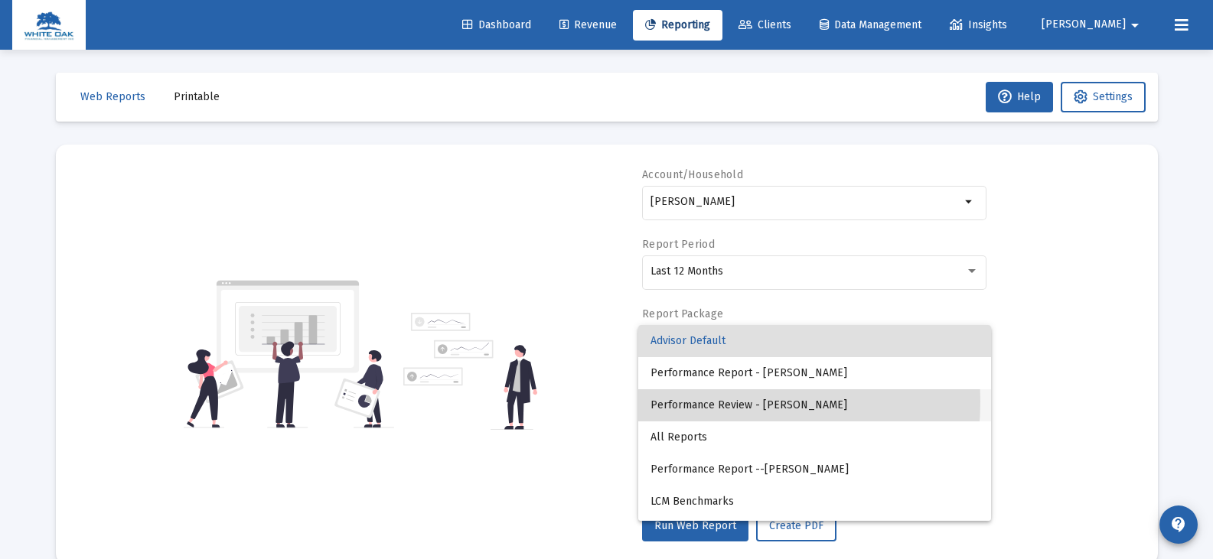
click at [709, 402] on span "Performance Review - Laura McCue" at bounding box center [814, 405] width 328 height 32
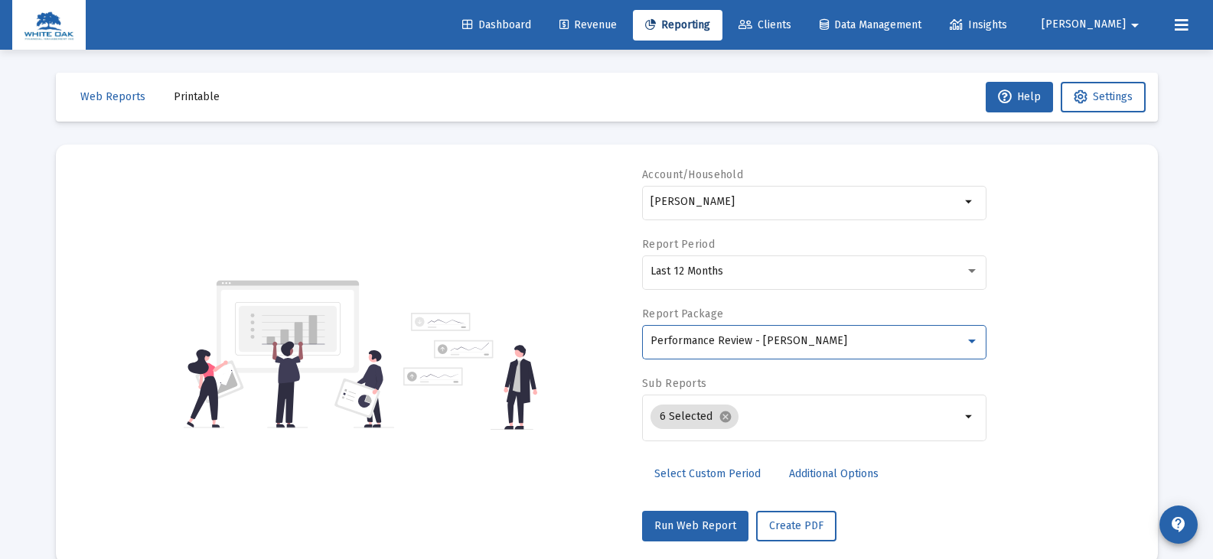
click at [793, 474] on span "Additional Options" at bounding box center [834, 474] width 90 height 13
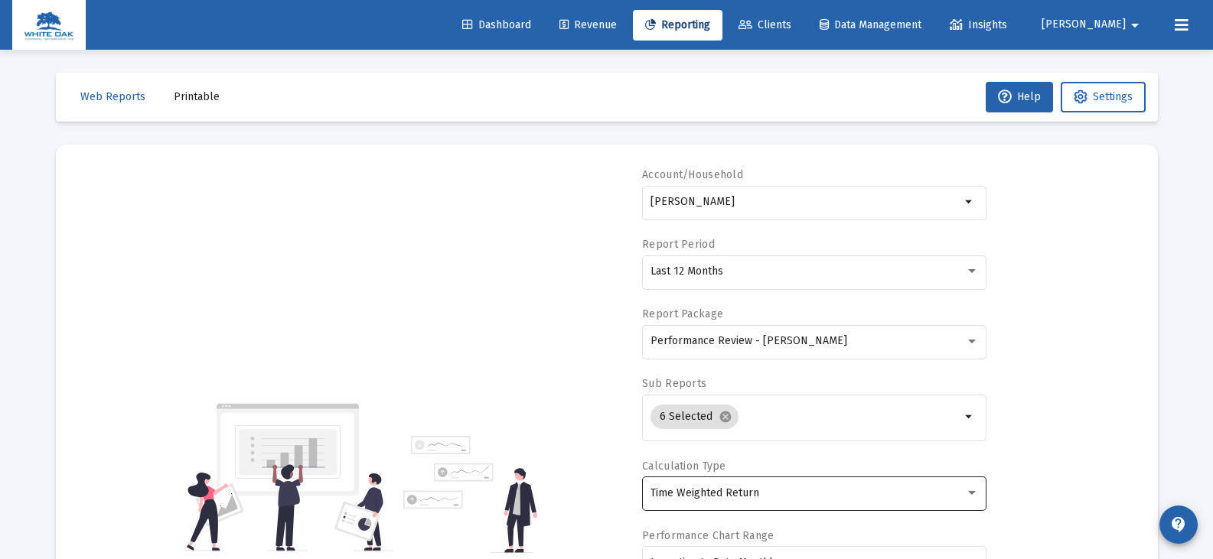
click at [758, 494] on div "Time Weighted Return" at bounding box center [807, 493] width 314 height 12
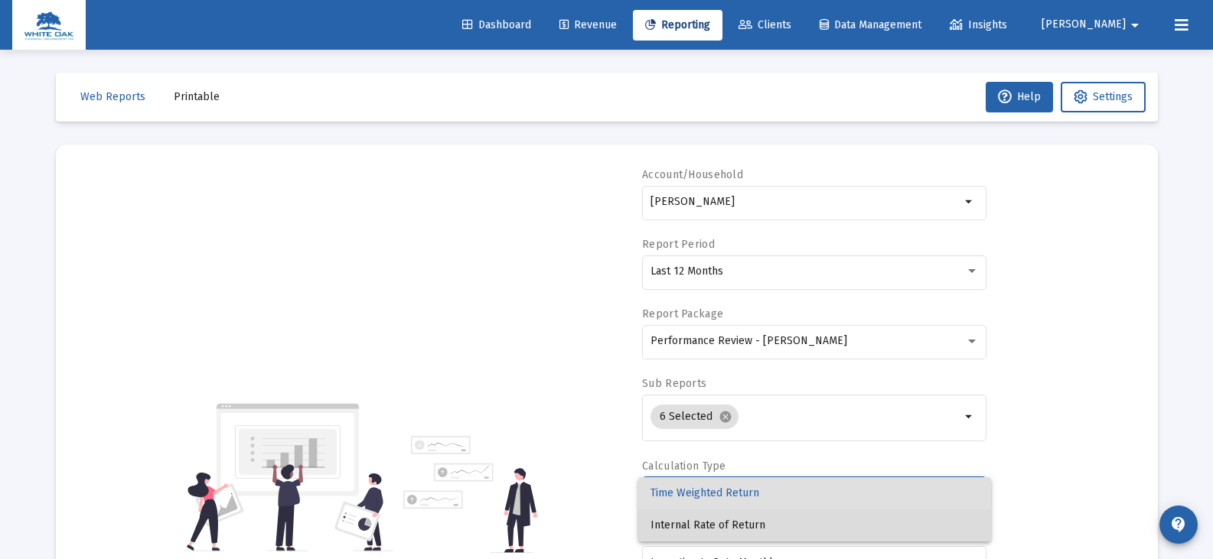
click at [753, 520] on span "Internal Rate of Return" at bounding box center [814, 526] width 328 height 32
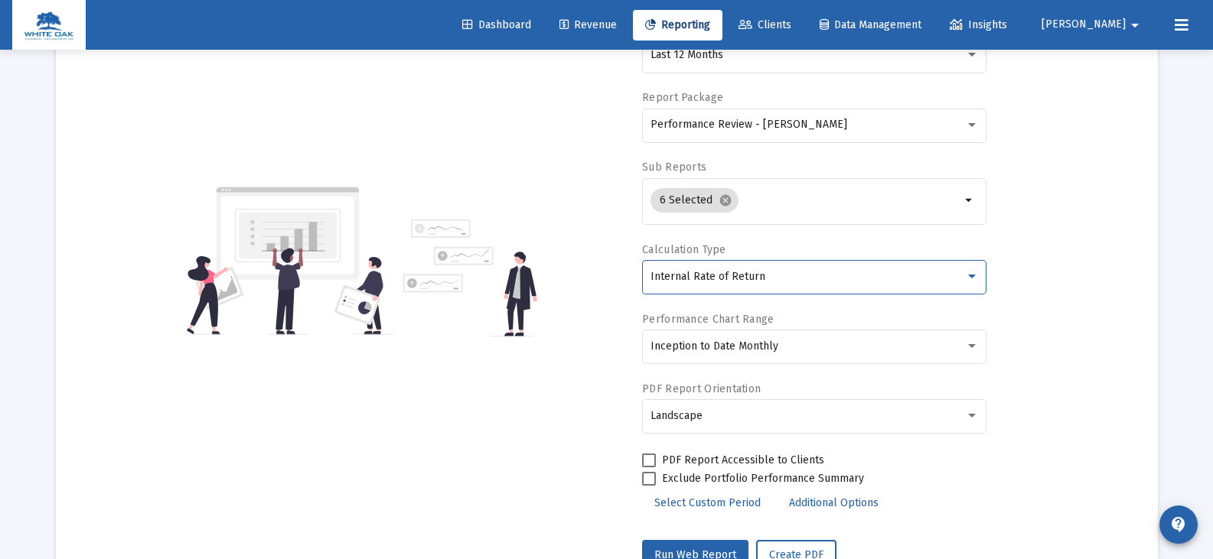
scroll to position [230, 0]
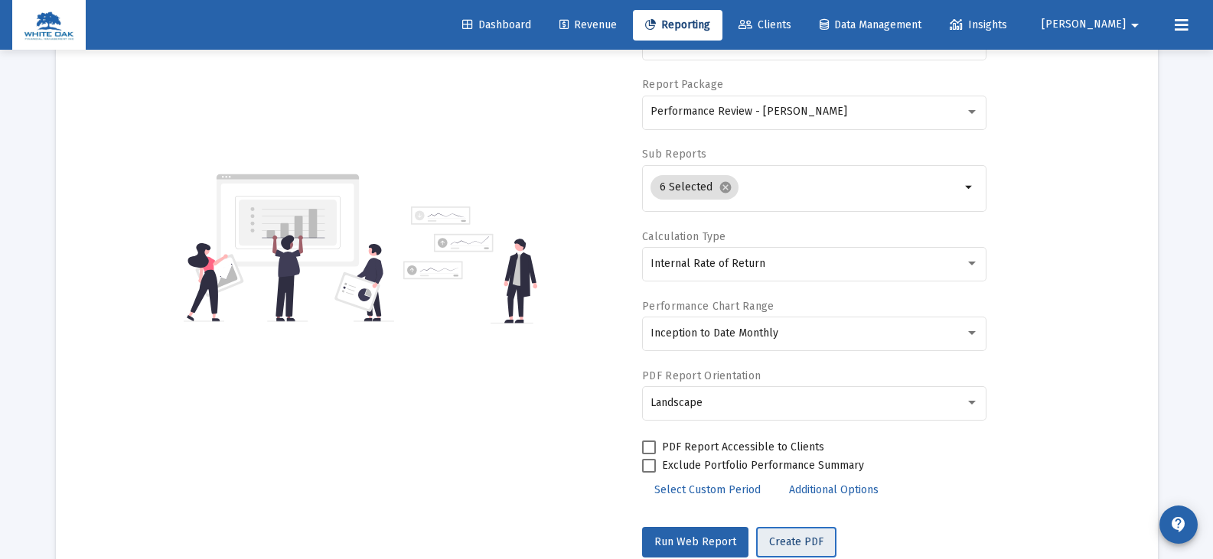
click at [797, 547] on span "Create PDF" at bounding box center [796, 542] width 54 height 13
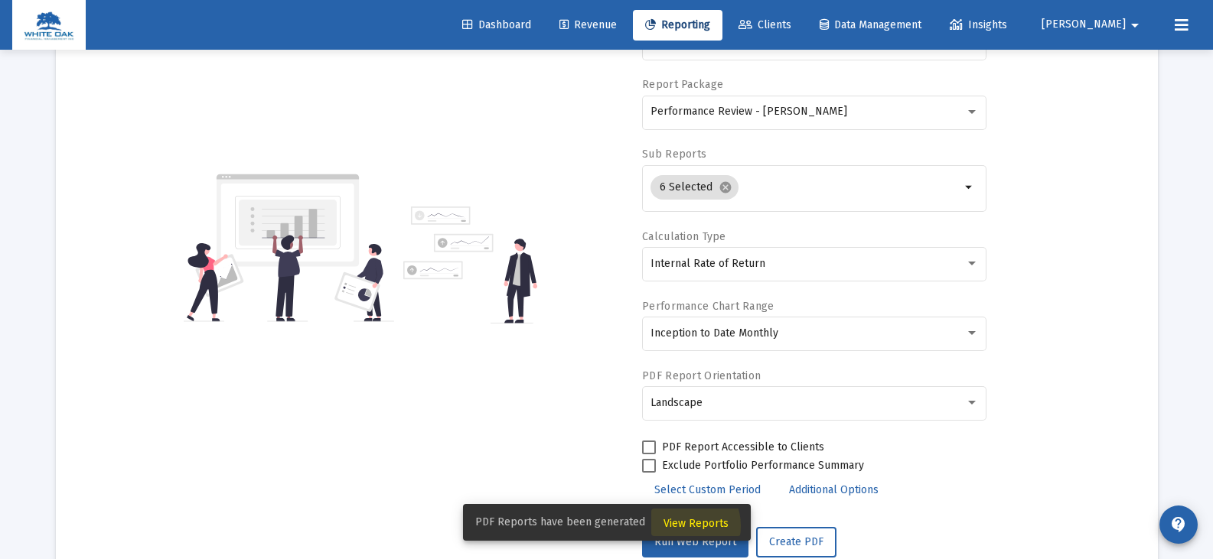
click at [676, 526] on span "View Reports" at bounding box center [695, 523] width 65 height 13
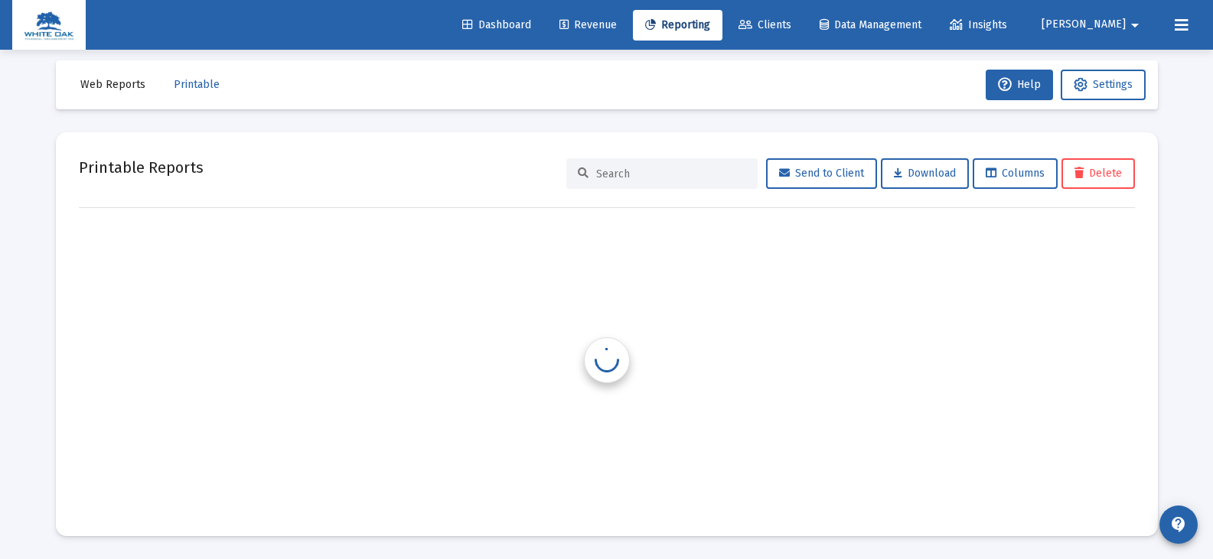
scroll to position [12, 0]
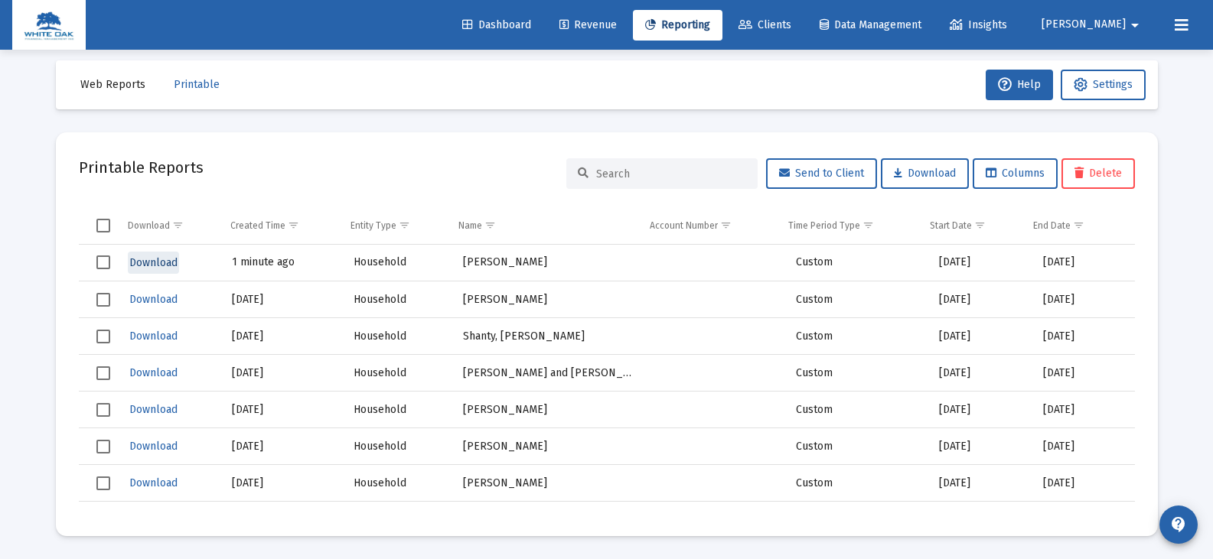
click at [150, 259] on span "Download" at bounding box center [153, 262] width 48 height 13
click at [803, 34] on link "Clients" at bounding box center [764, 25] width 77 height 31
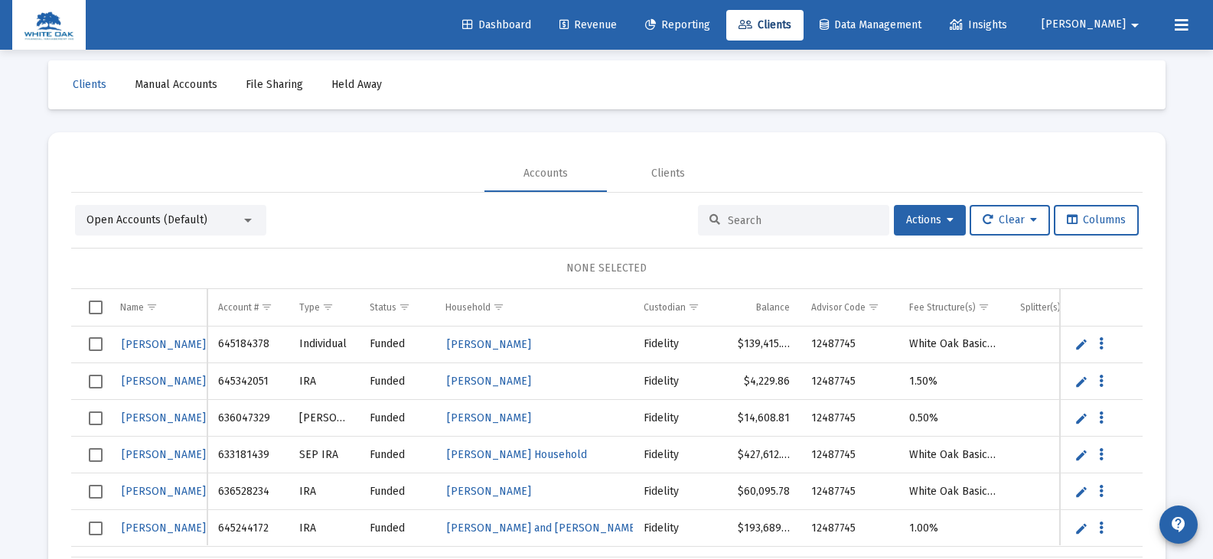
click at [728, 220] on input at bounding box center [803, 220] width 150 height 13
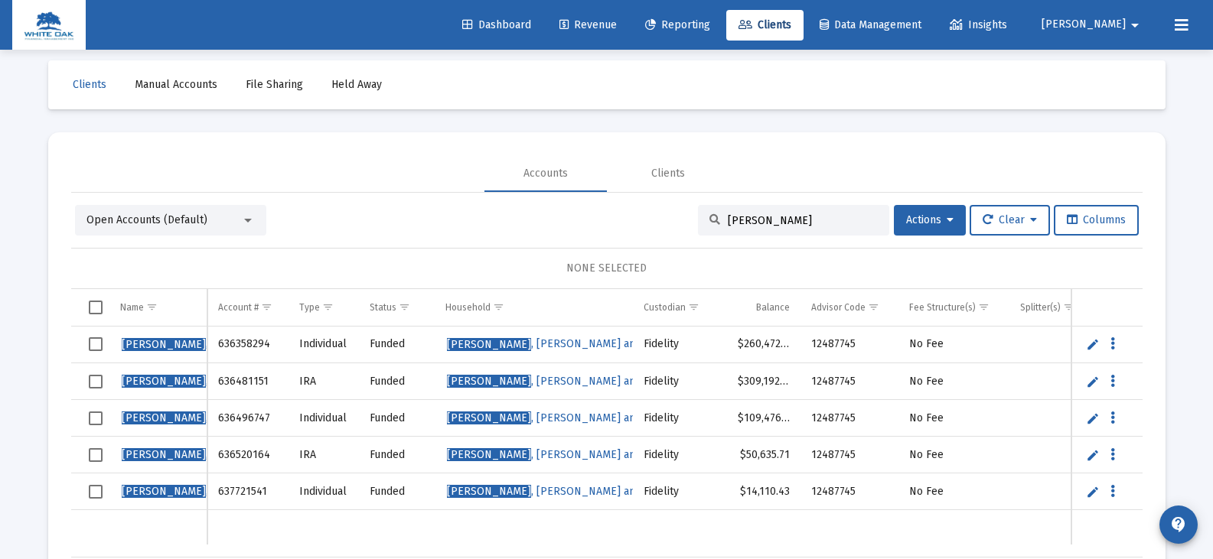
type input "cogburn"
click at [97, 492] on span "Select row" at bounding box center [96, 492] width 14 height 14
click at [911, 223] on span "Actions" at bounding box center [929, 219] width 47 height 13
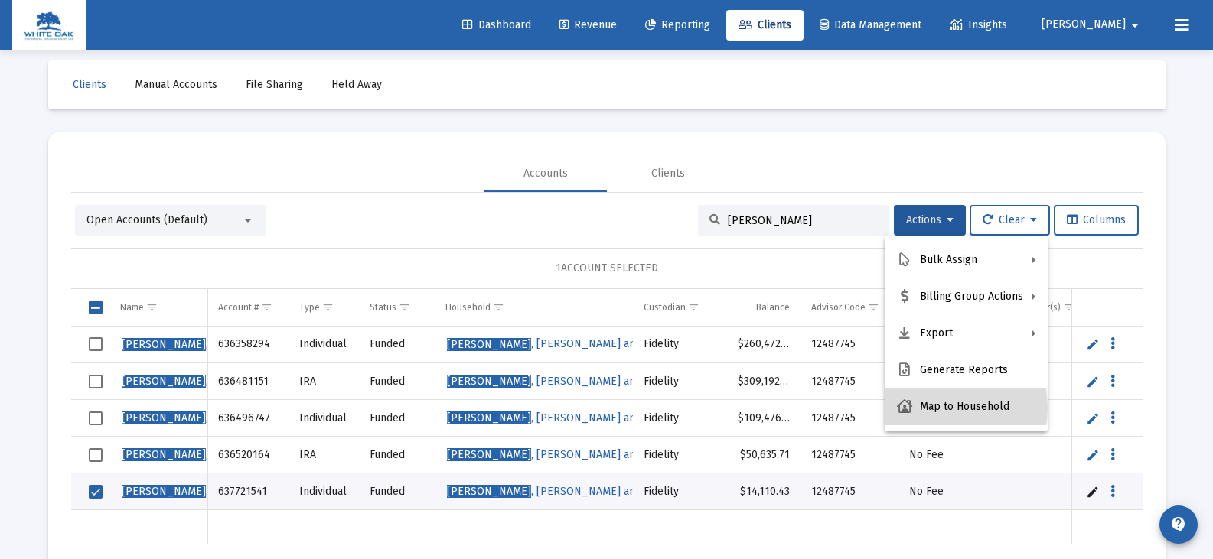
click at [953, 409] on button "Map to Household" at bounding box center [966, 407] width 163 height 37
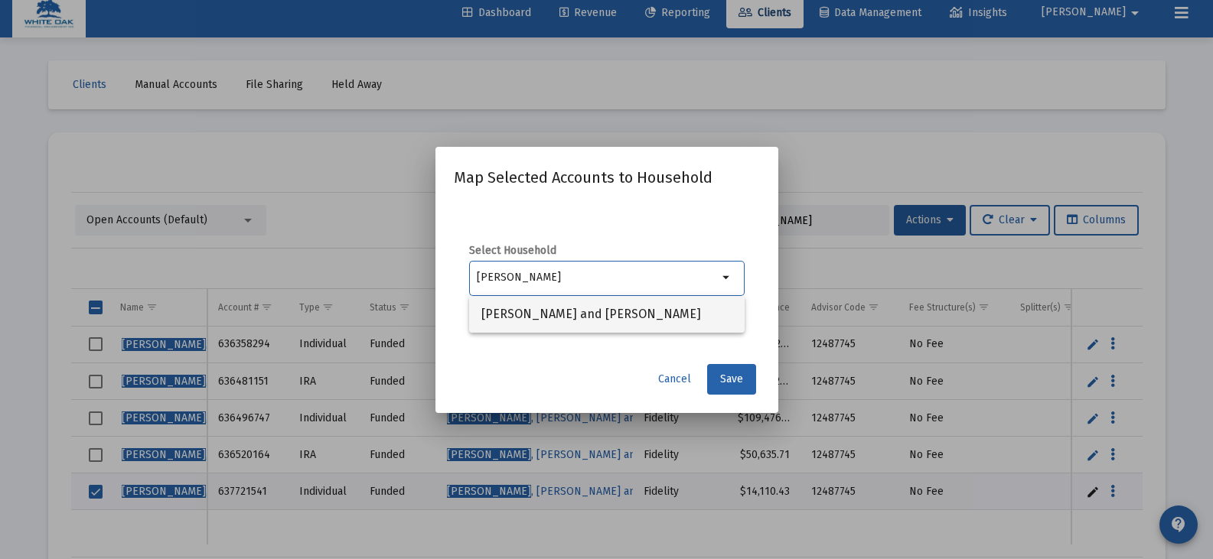
click at [666, 318] on span "Cogburn, Karen and Mike Household" at bounding box center [606, 314] width 251 height 37
type input "Cogburn, Karen and Mike Household"
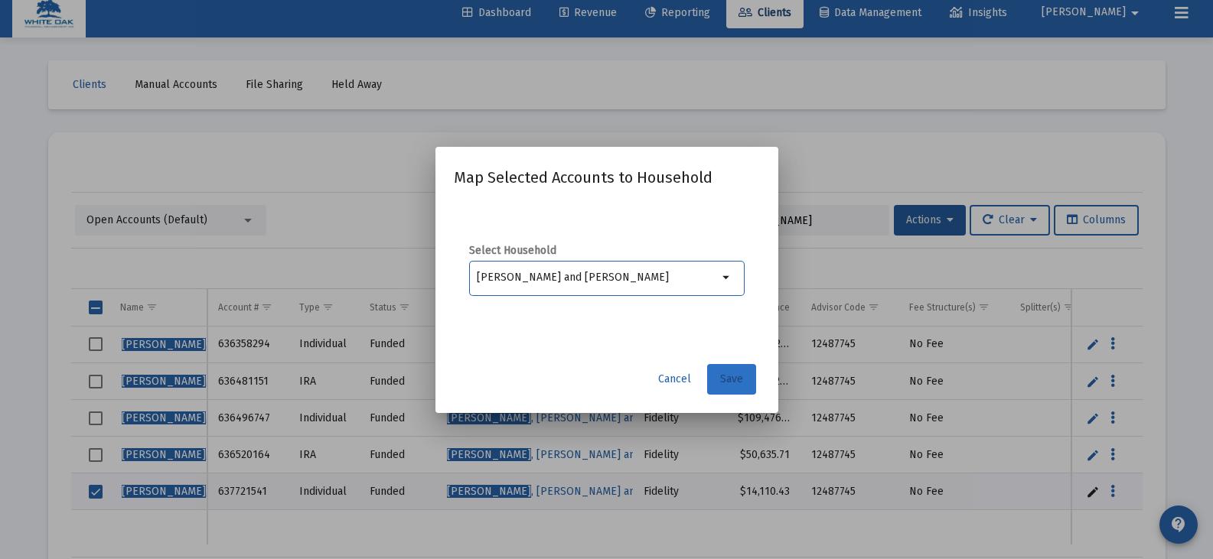
click at [718, 375] on button "Save" at bounding box center [731, 379] width 49 height 31
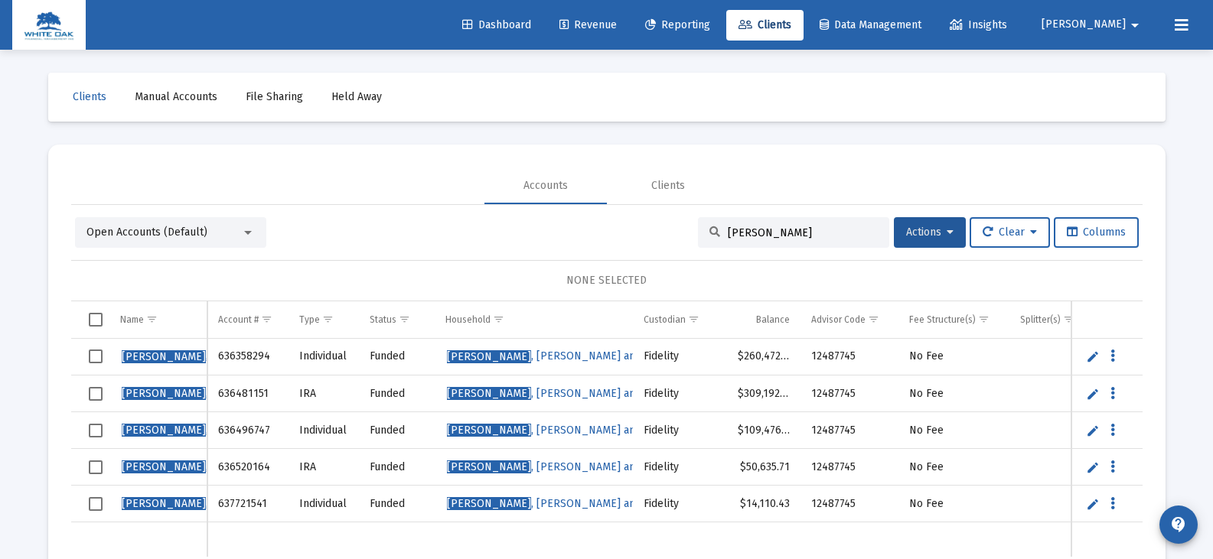
scroll to position [12, 0]
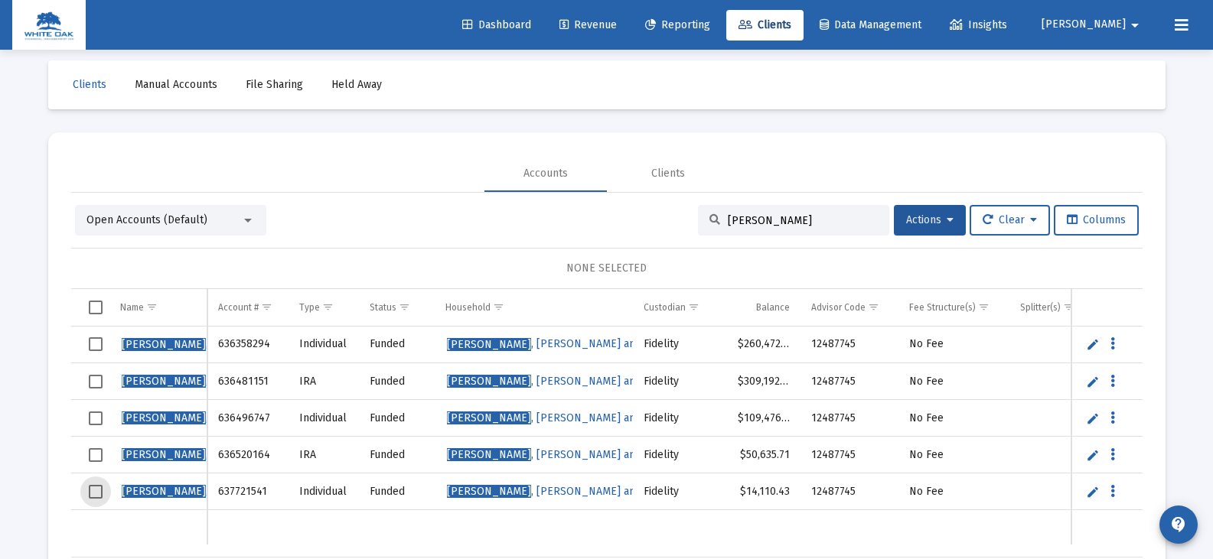
click at [95, 493] on span "Select row" at bounding box center [96, 492] width 14 height 14
click at [1112, 488] on icon "Data grid" at bounding box center [1112, 492] width 5 height 18
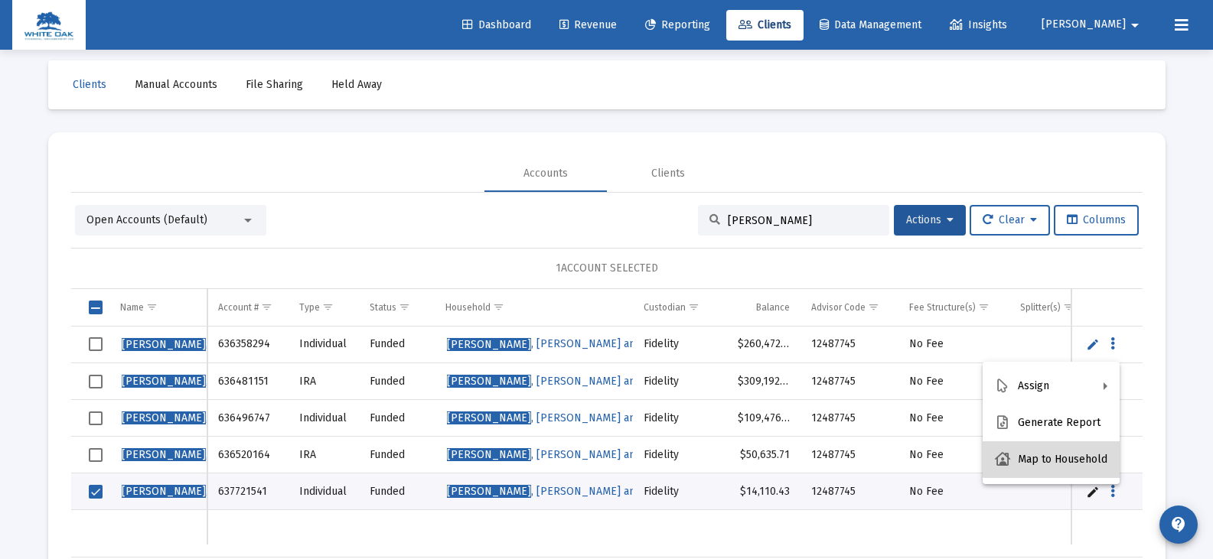
click at [1080, 459] on button "Map to Household" at bounding box center [1051, 460] width 137 height 37
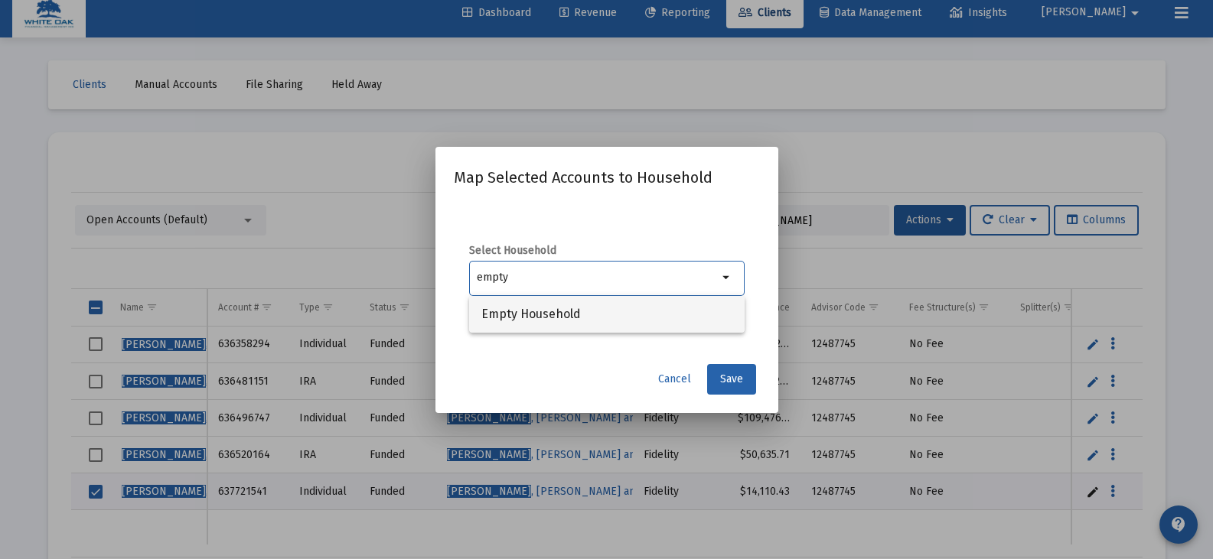
click at [540, 314] on span "Empty Household" at bounding box center [606, 314] width 251 height 37
type input "Empty Household"
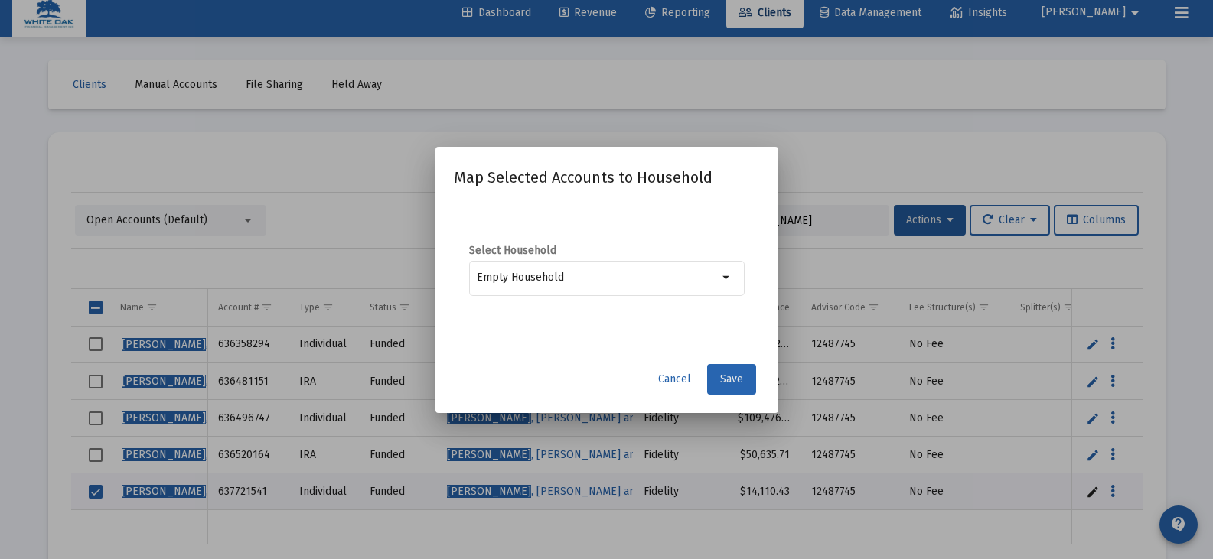
click at [718, 380] on button "Save" at bounding box center [731, 379] width 49 height 31
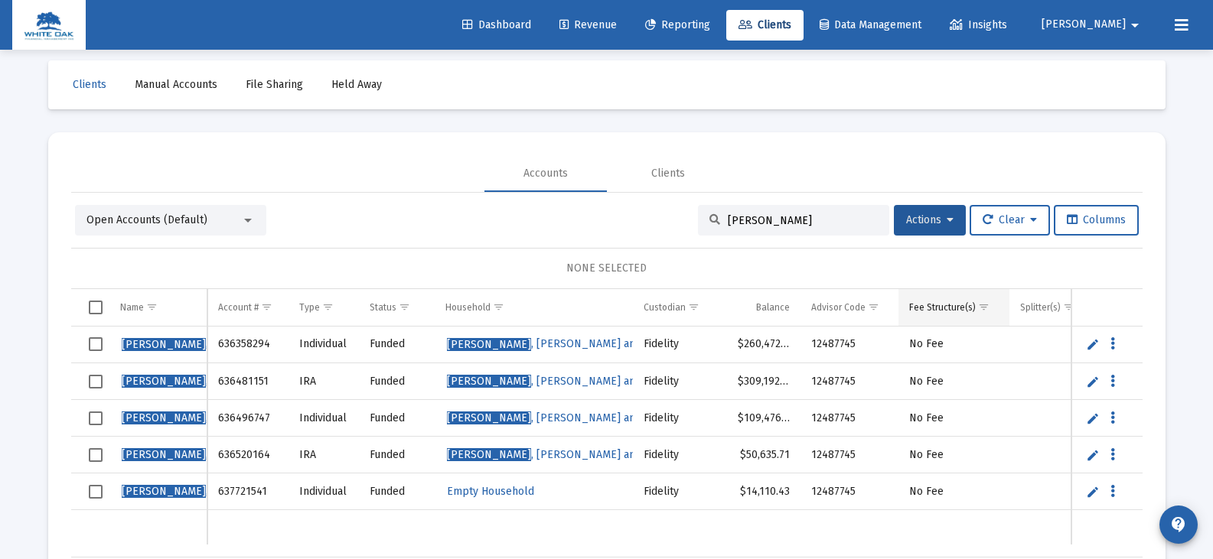
click at [908, 309] on td "Fee Structure(s)" at bounding box center [953, 307] width 111 height 37
click at [767, 217] on input "cogburn" at bounding box center [803, 220] width 150 height 13
type input "c"
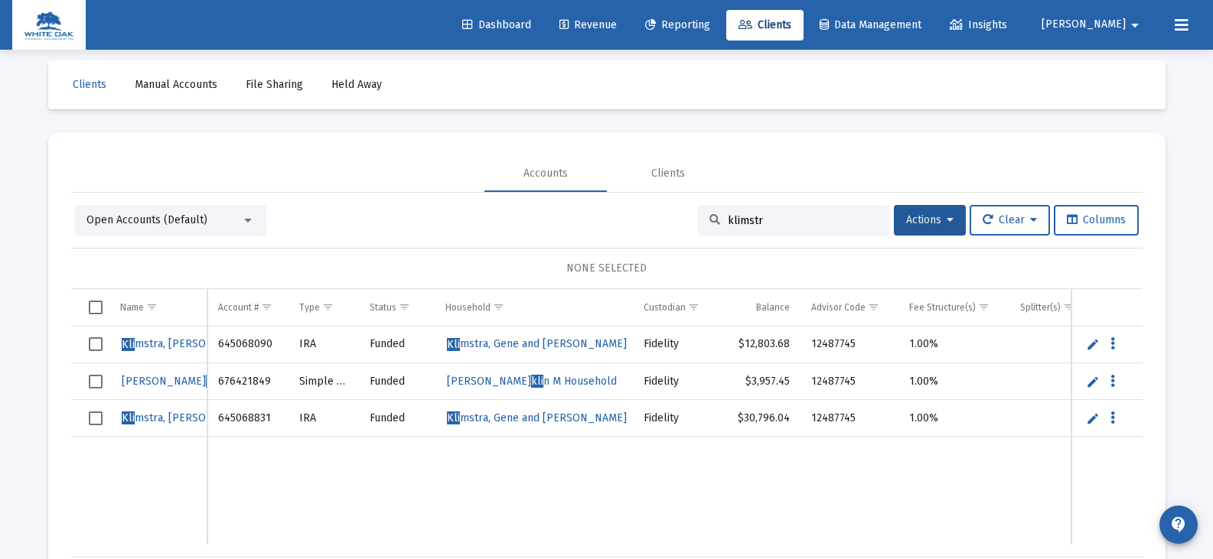
type input "klimstra"
